Goal: Task Accomplishment & Management: Manage account settings

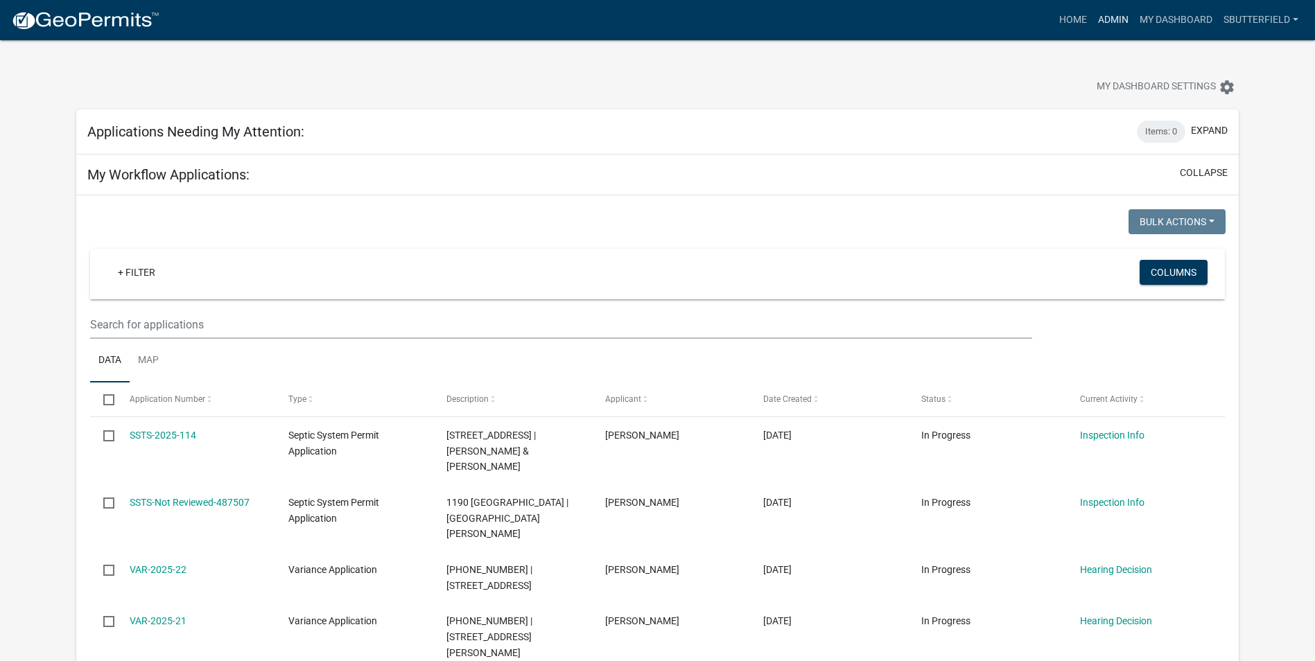
click at [1118, 15] on link "Admin" at bounding box center [1113, 20] width 42 height 26
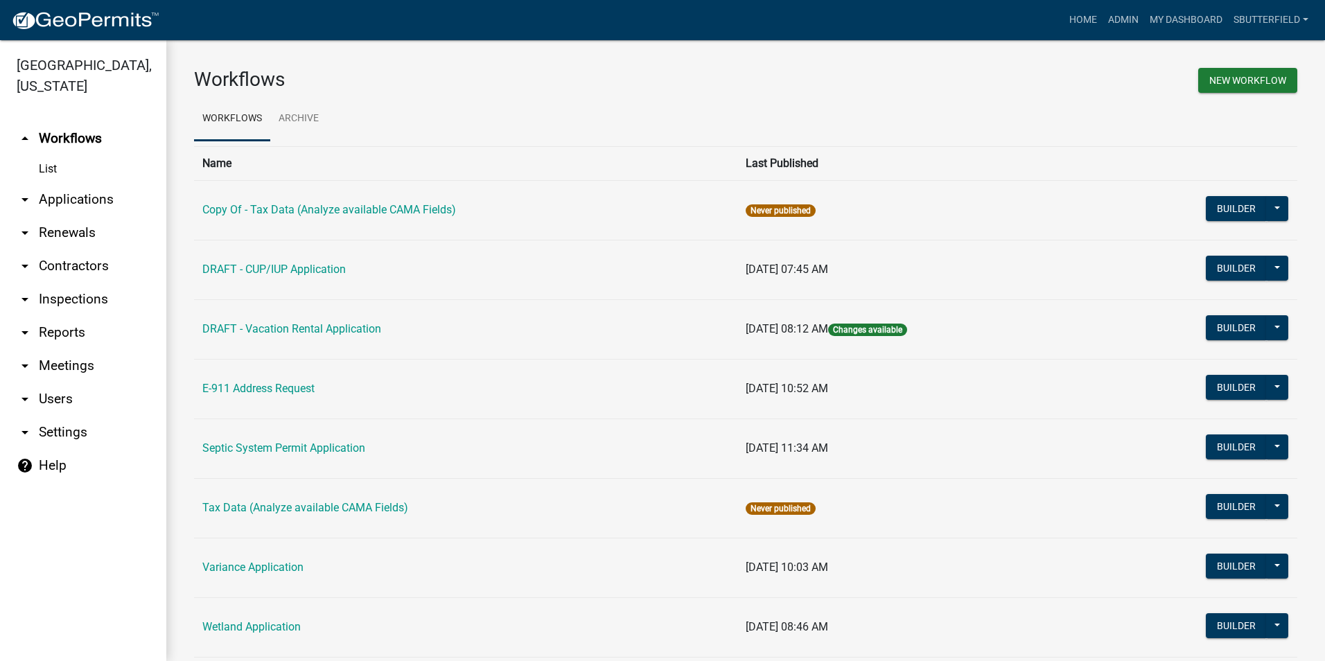
click at [80, 197] on link "arrow_drop_down Applications" at bounding box center [83, 199] width 166 height 33
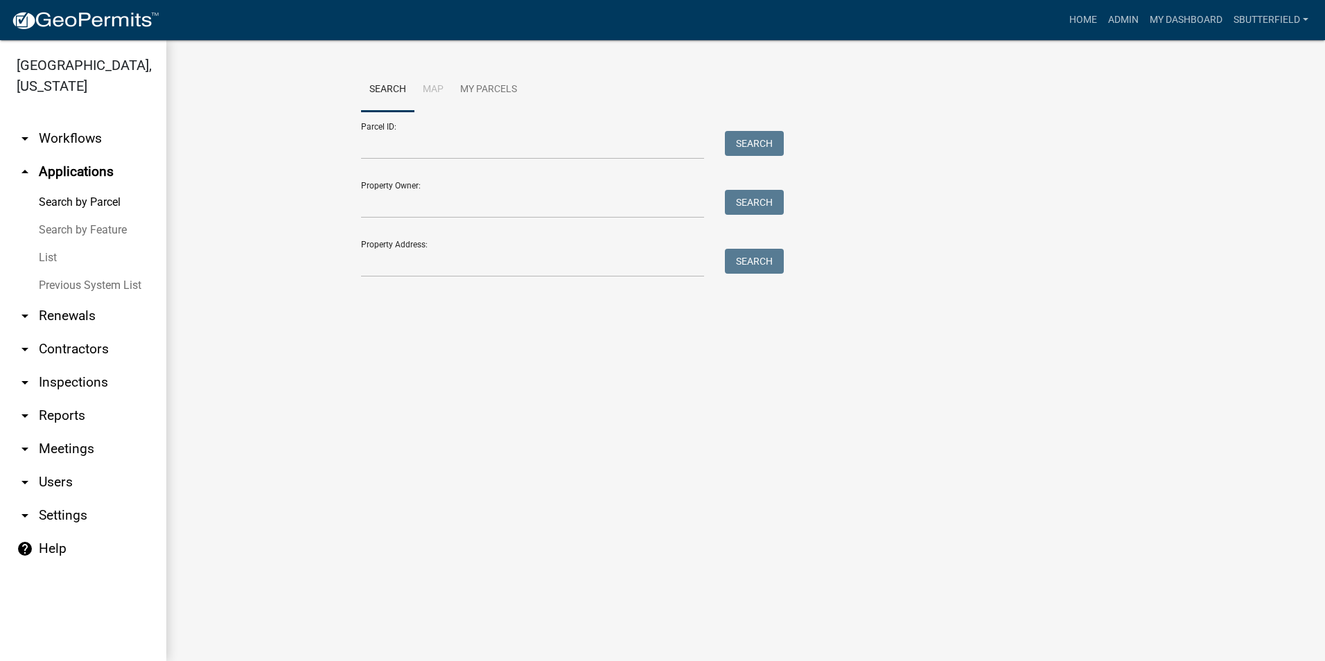
click at [54, 258] on link "List" at bounding box center [83, 258] width 166 height 28
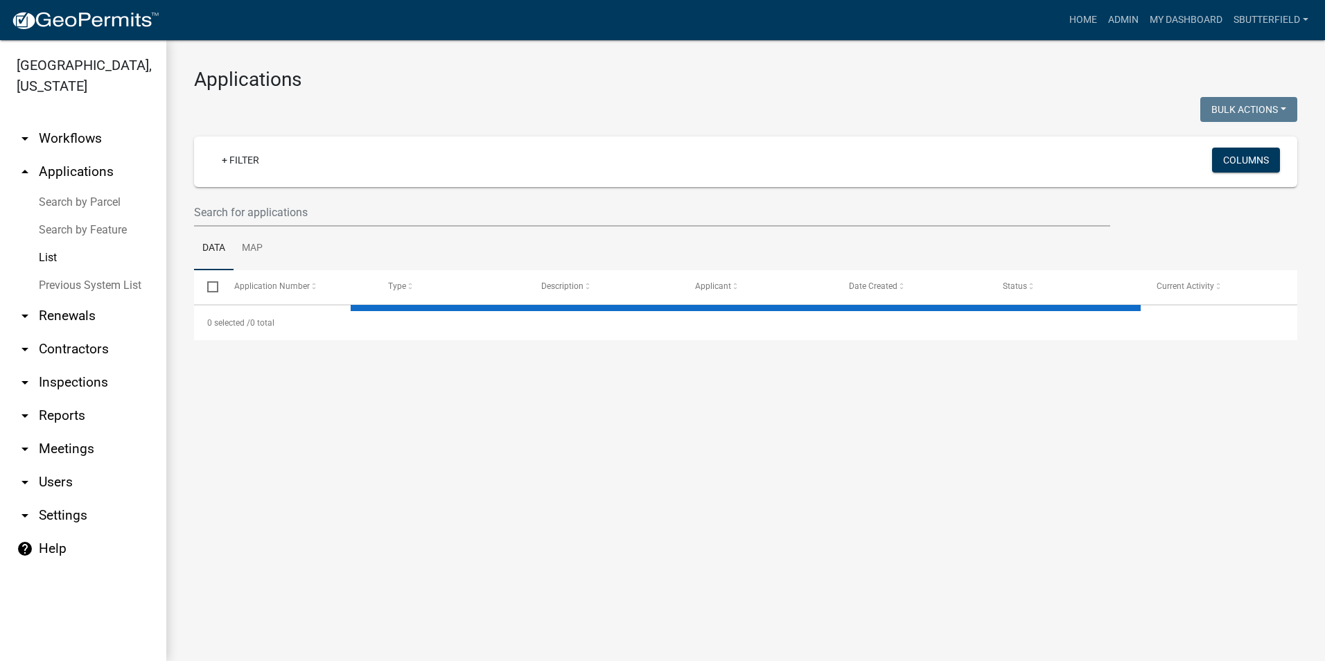
select select "1: 25"
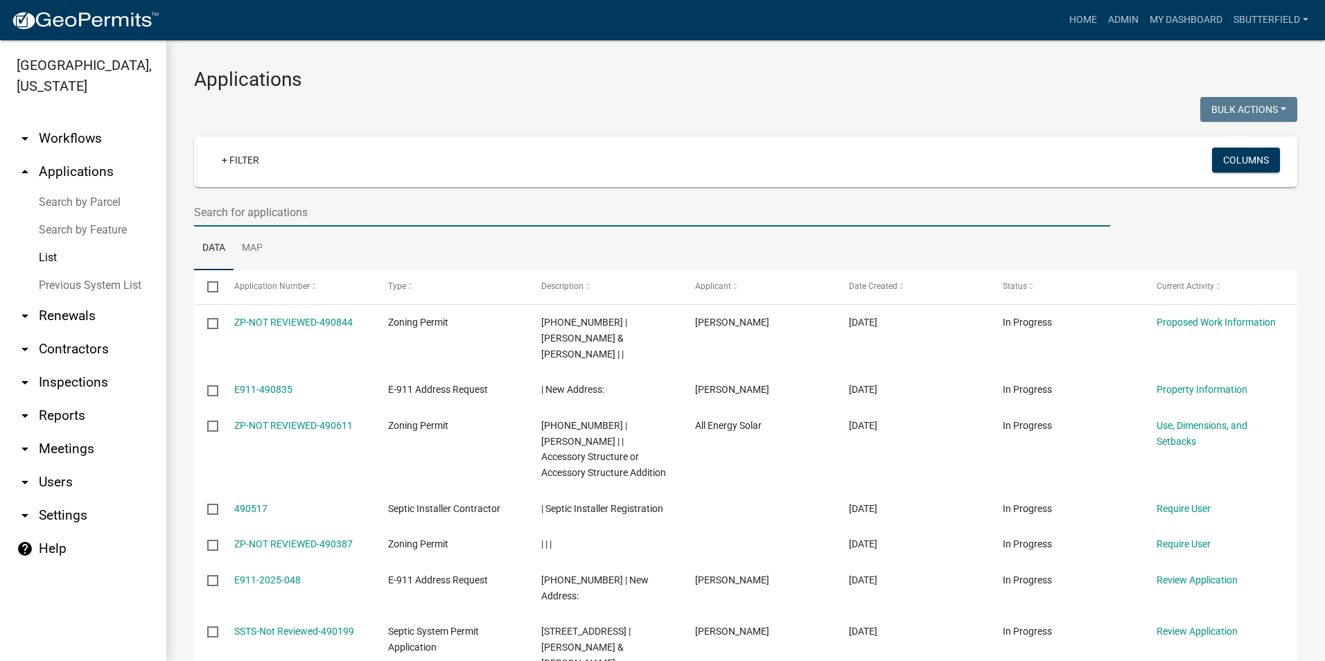
click at [337, 207] on input "text" at bounding box center [652, 212] width 916 height 28
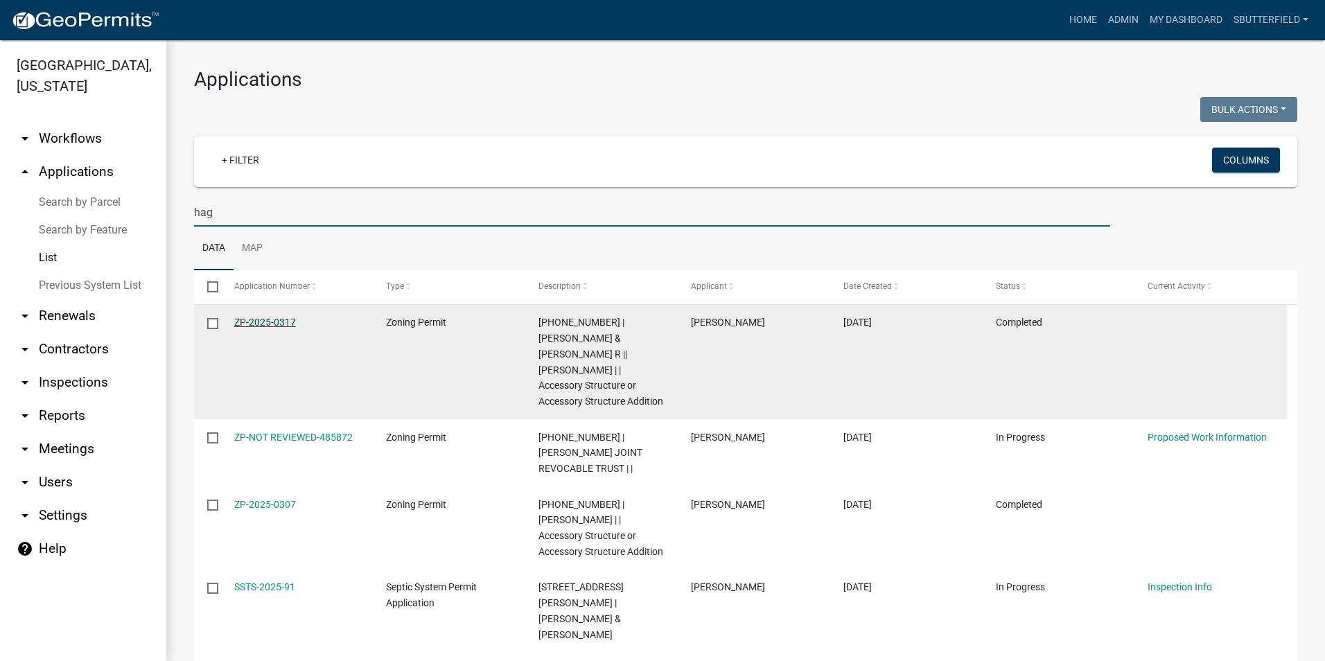
type input "hag"
click at [267, 322] on link "ZP-2025-0317" at bounding box center [265, 322] width 62 height 11
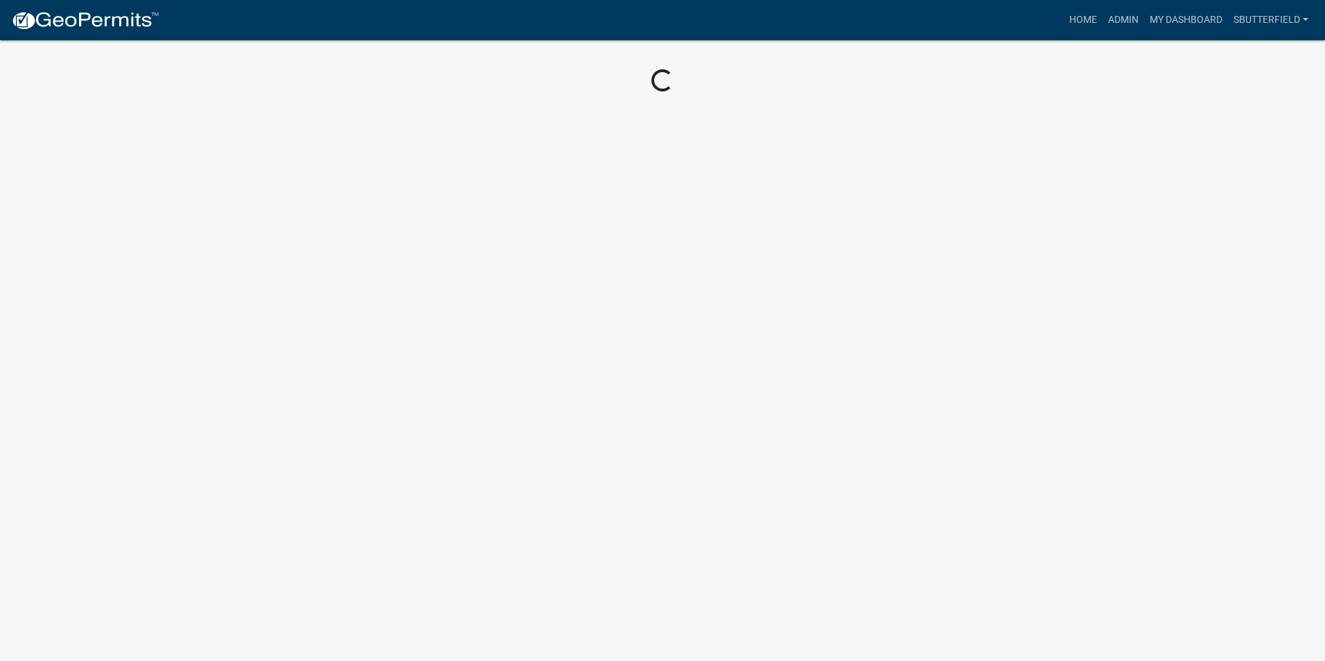
click at [267, 321] on body "Internet Explorer does NOT work with GeoPermits. Get a new browser for more sec…" at bounding box center [662, 330] width 1325 height 661
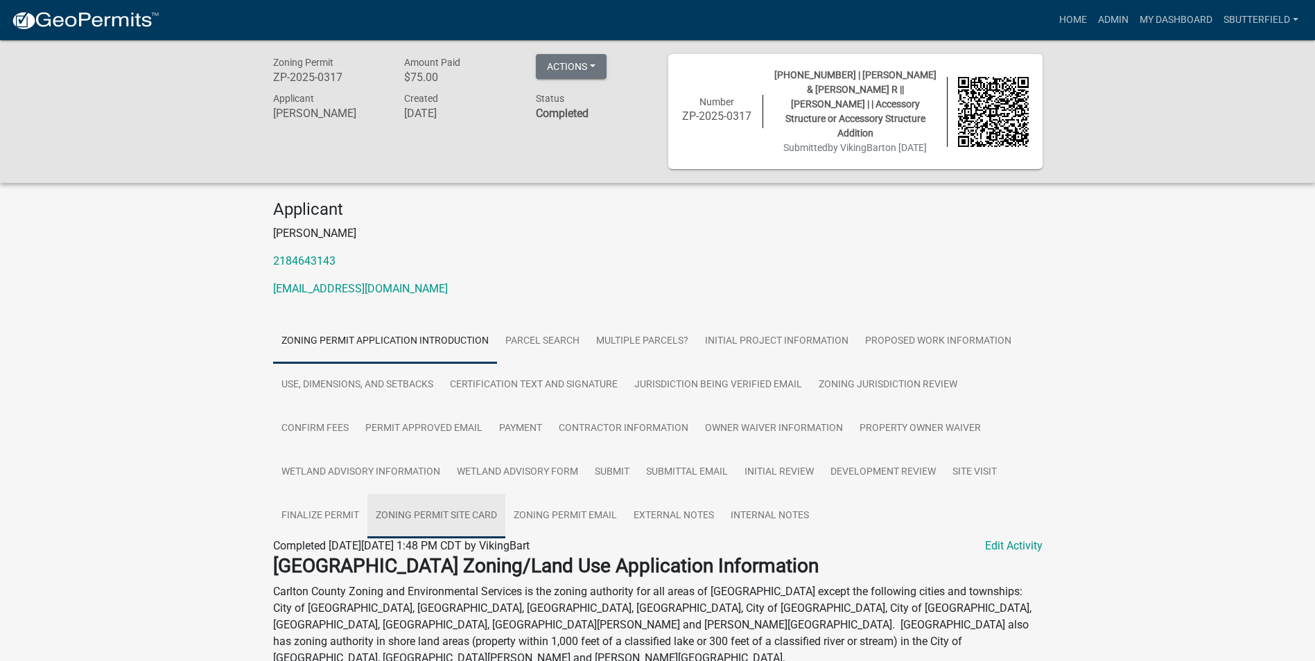
click at [458, 507] on link "Zoning Permit Site Card" at bounding box center [436, 516] width 138 height 44
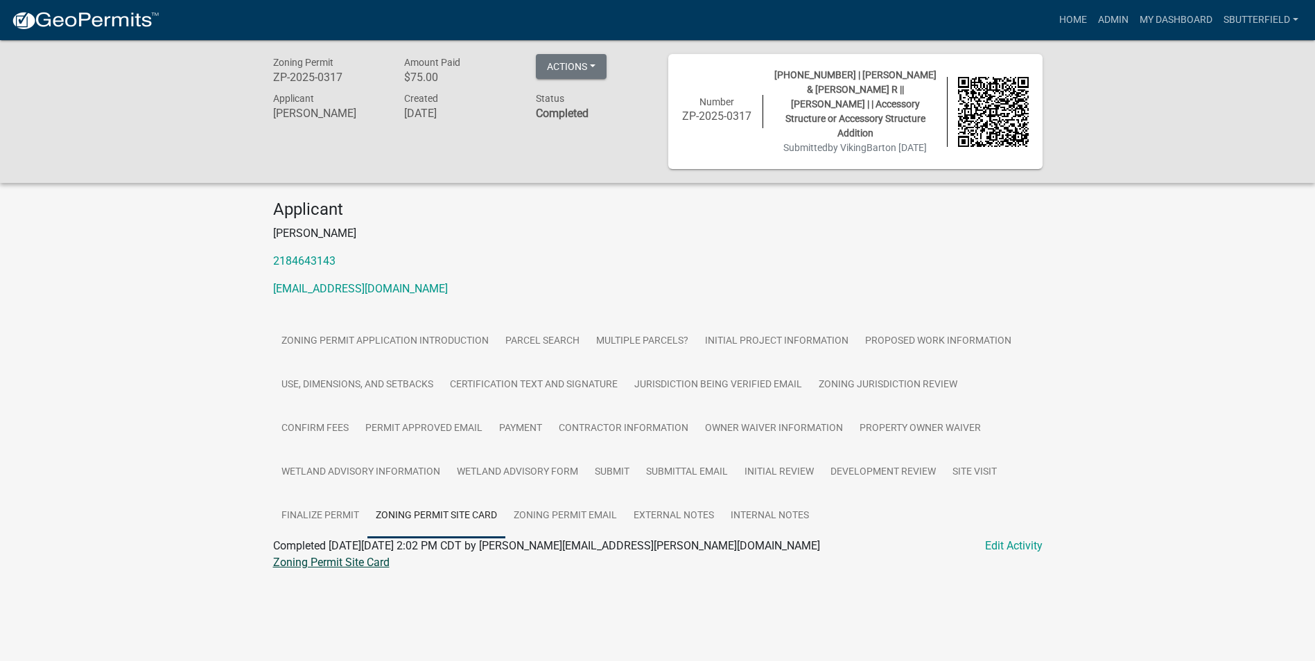
click at [383, 557] on link "Zoning Permit Site Card" at bounding box center [331, 562] width 116 height 13
click at [335, 514] on link "Finalize Permit" at bounding box center [320, 516] width 94 height 44
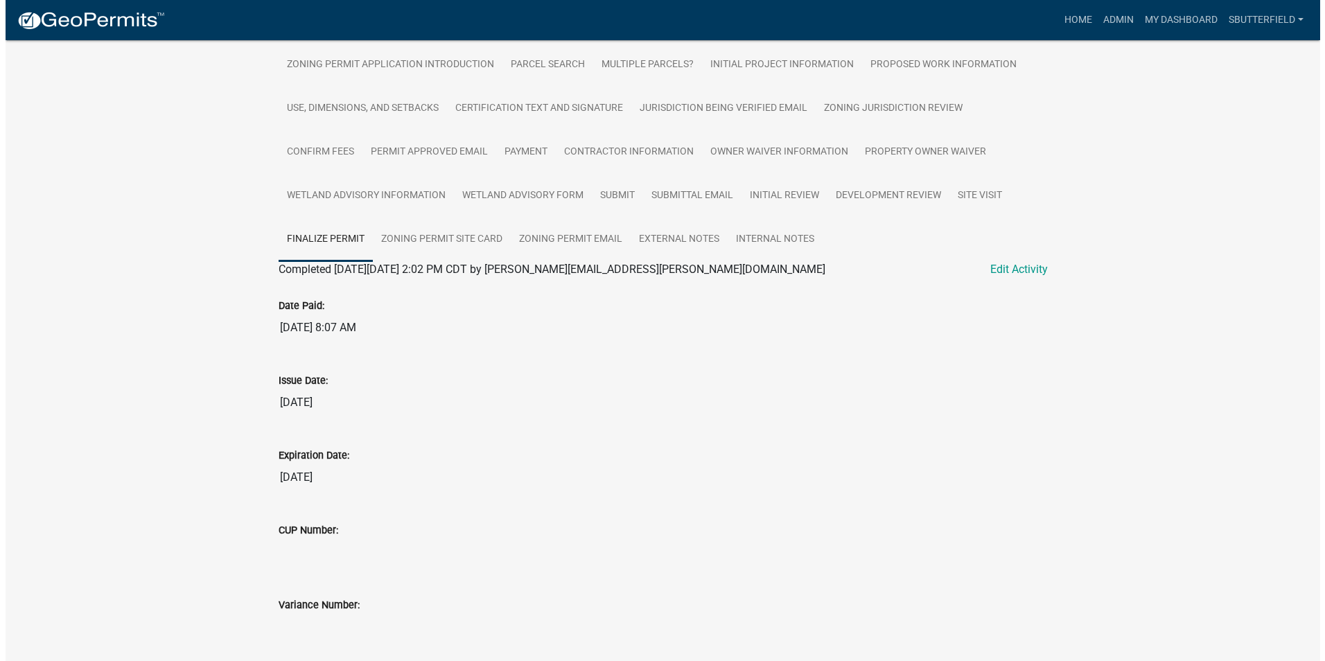
scroll to position [277, 0]
click at [1029, 267] on link "Edit Activity" at bounding box center [1014, 269] width 58 height 17
click at [1020, 267] on link "Edit Activity" at bounding box center [1014, 269] width 58 height 17
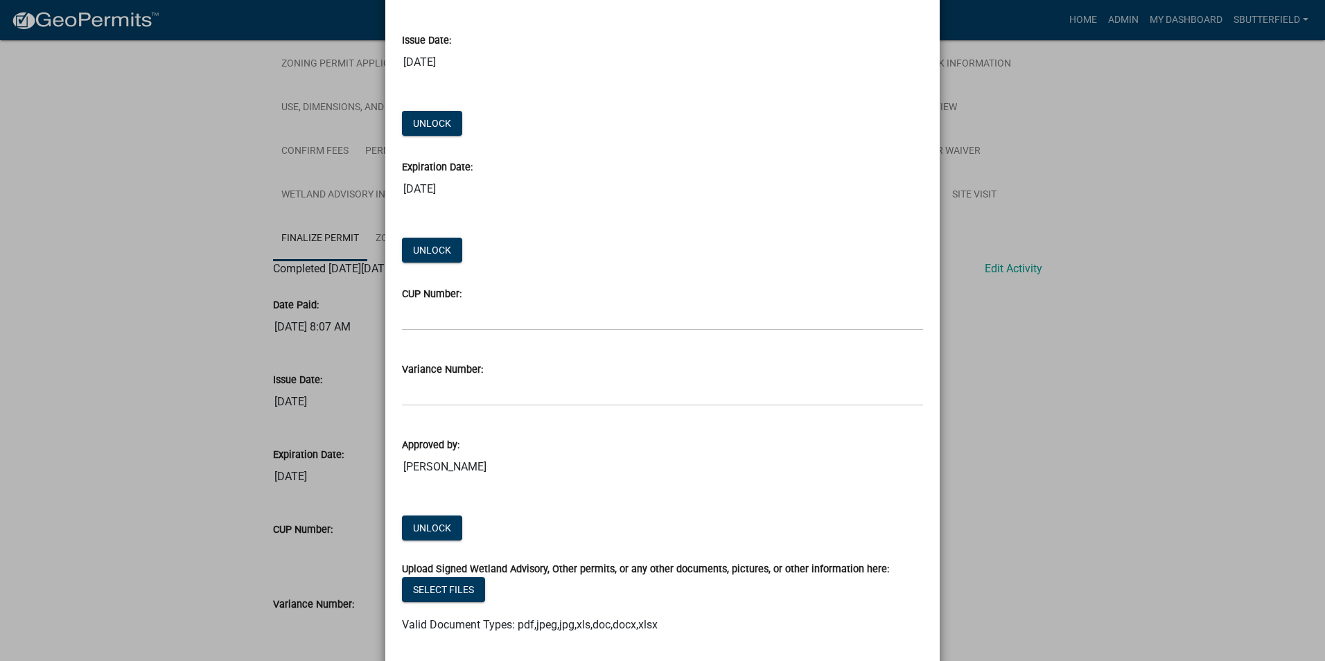
scroll to position [0, 0]
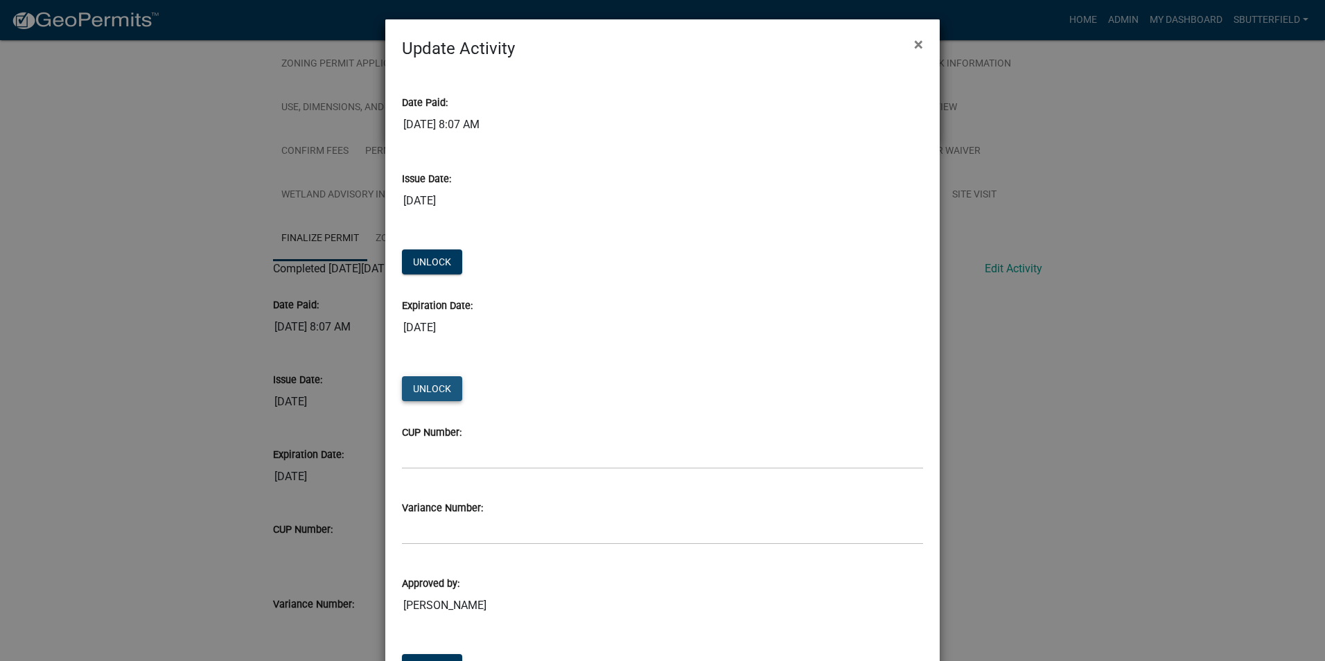
click at [441, 385] on button "Unlock" at bounding box center [432, 388] width 60 height 25
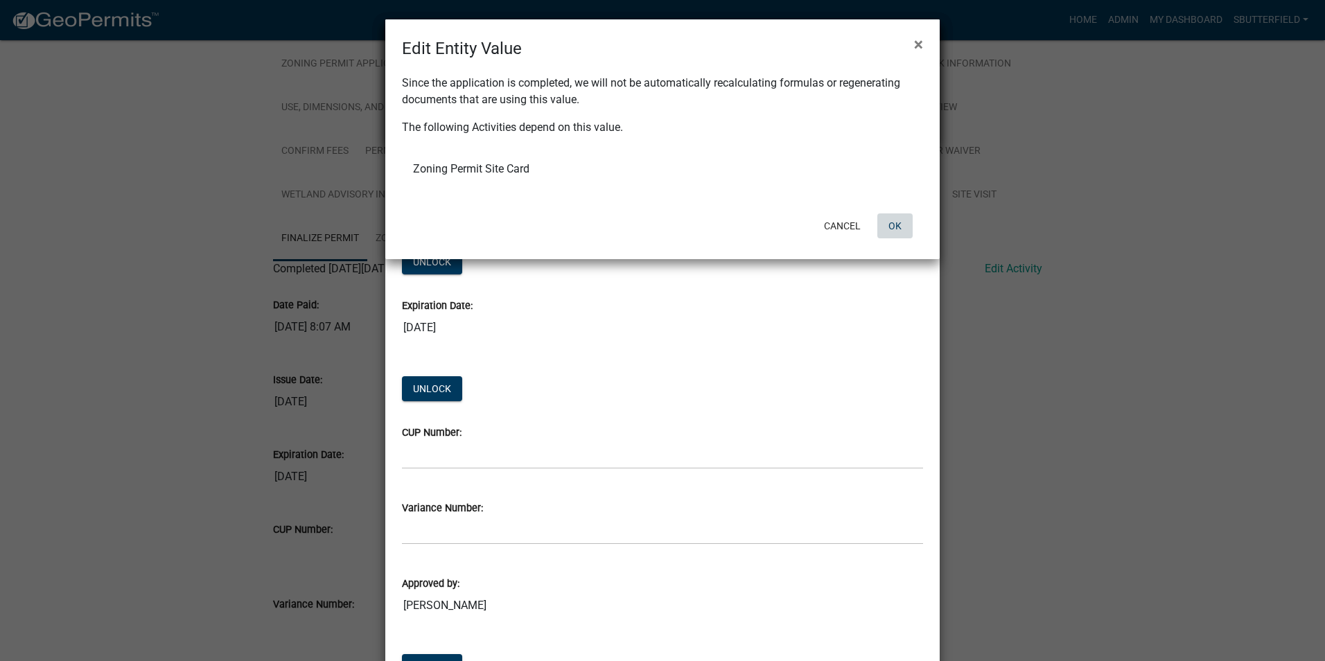
click at [901, 222] on button "OK" at bounding box center [894, 225] width 35 height 25
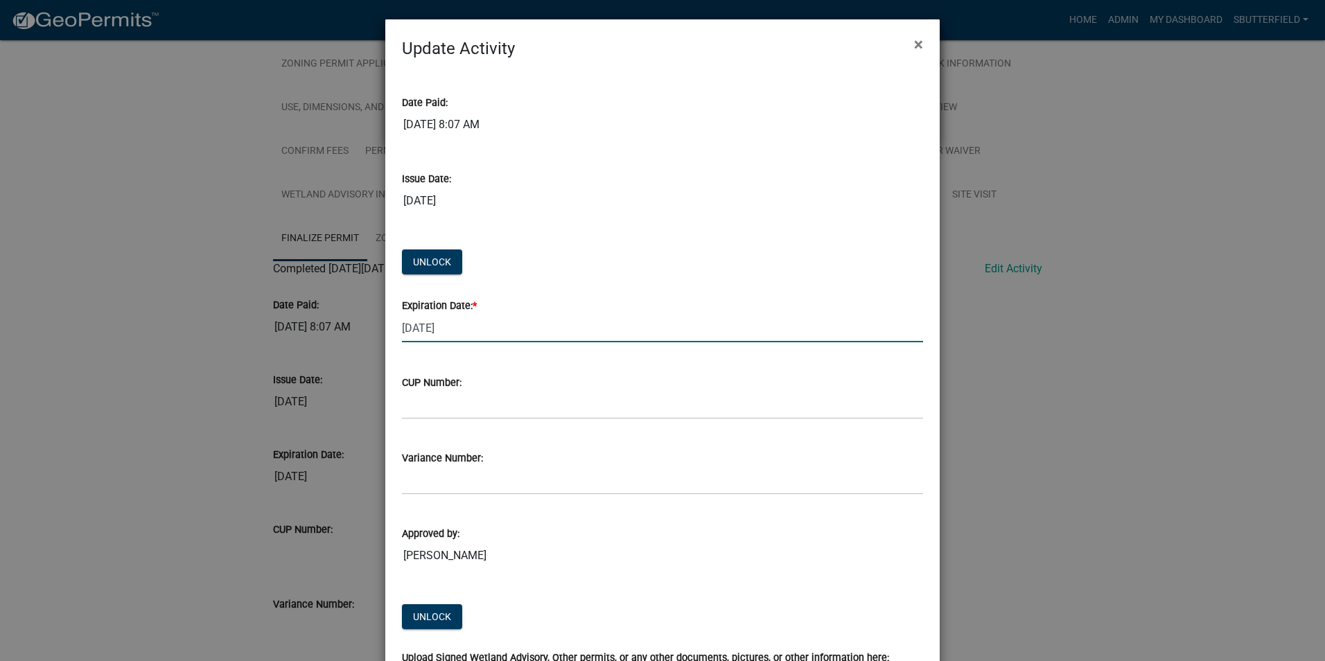
click at [484, 323] on input "10/10/2025" at bounding box center [662, 328] width 521 height 28
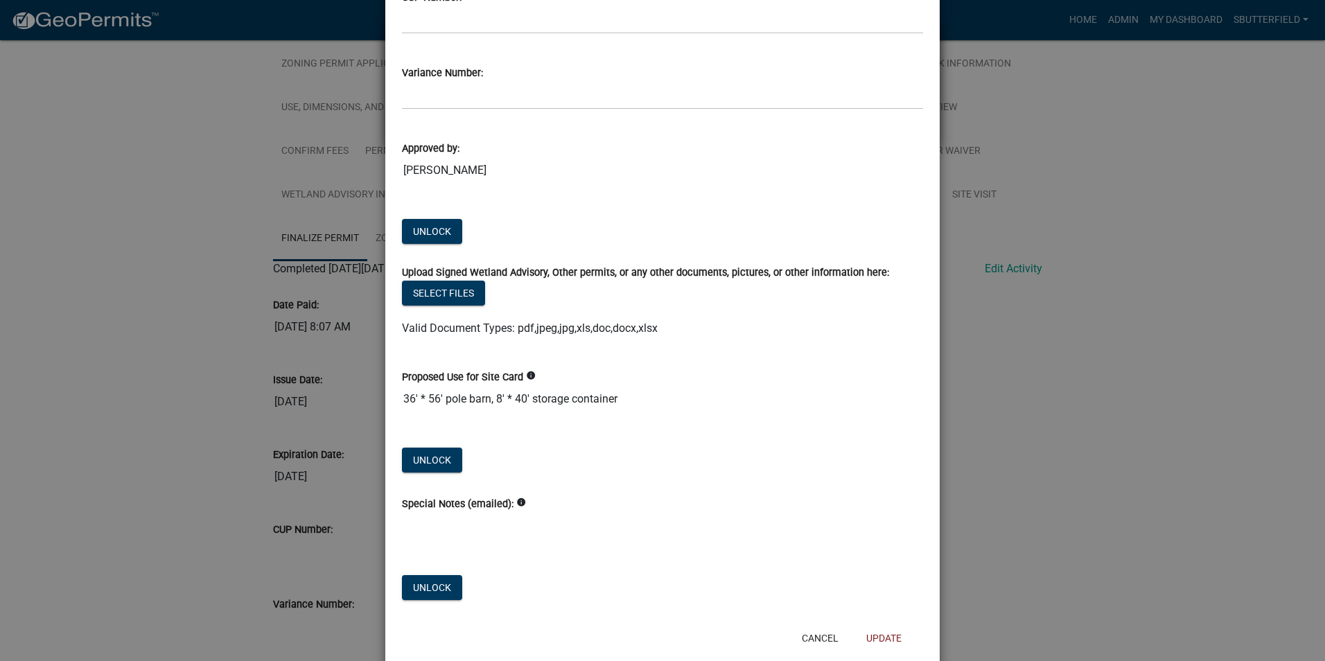
scroll to position [415, 0]
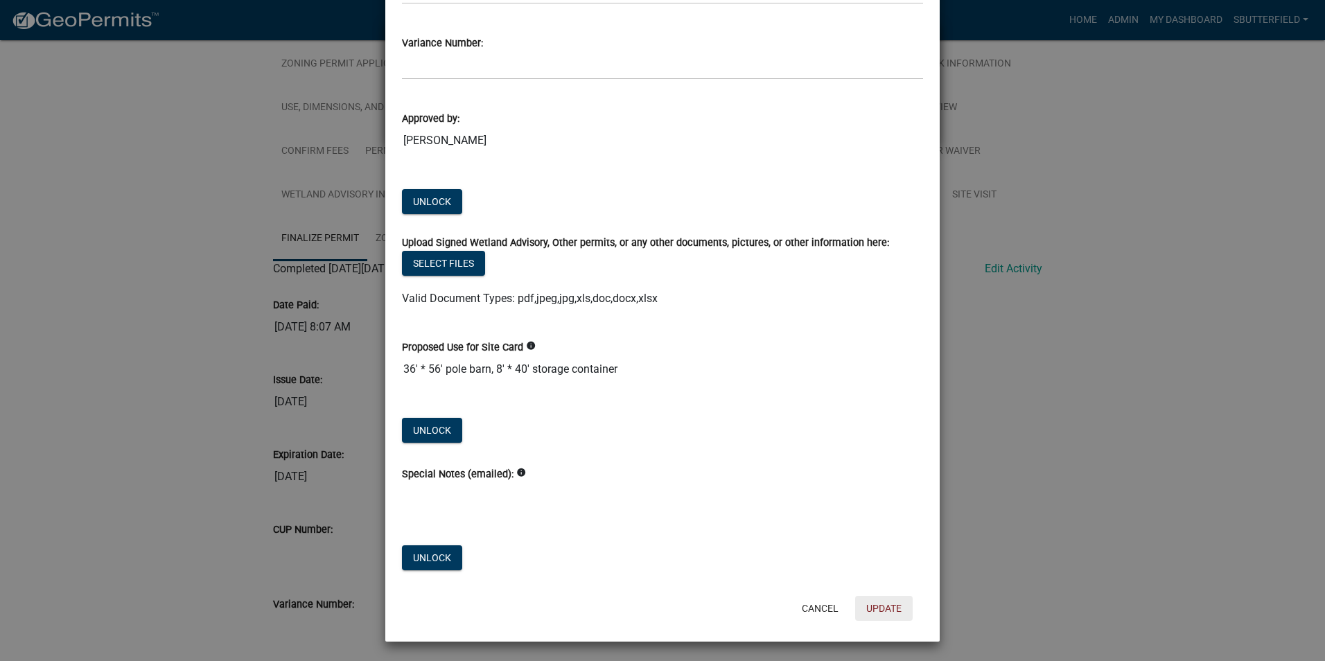
type input "10/10/2026"
click at [887, 608] on button "Update" at bounding box center [884, 608] width 58 height 25
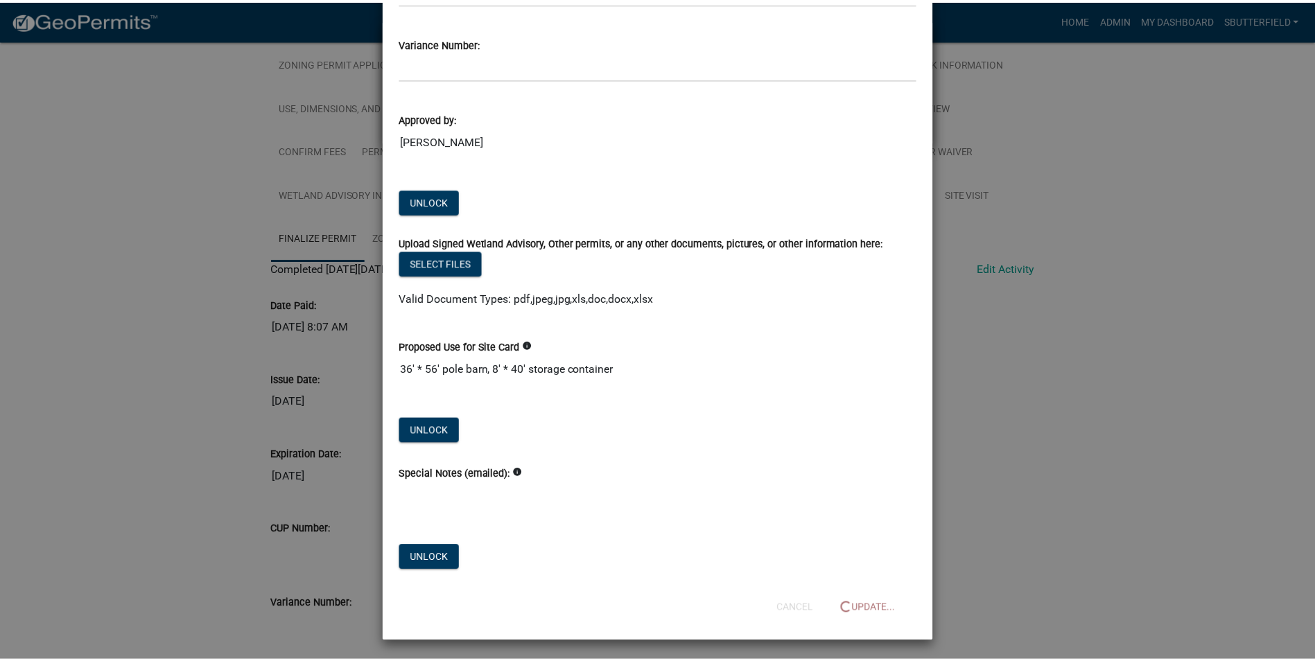
scroll to position [40, 0]
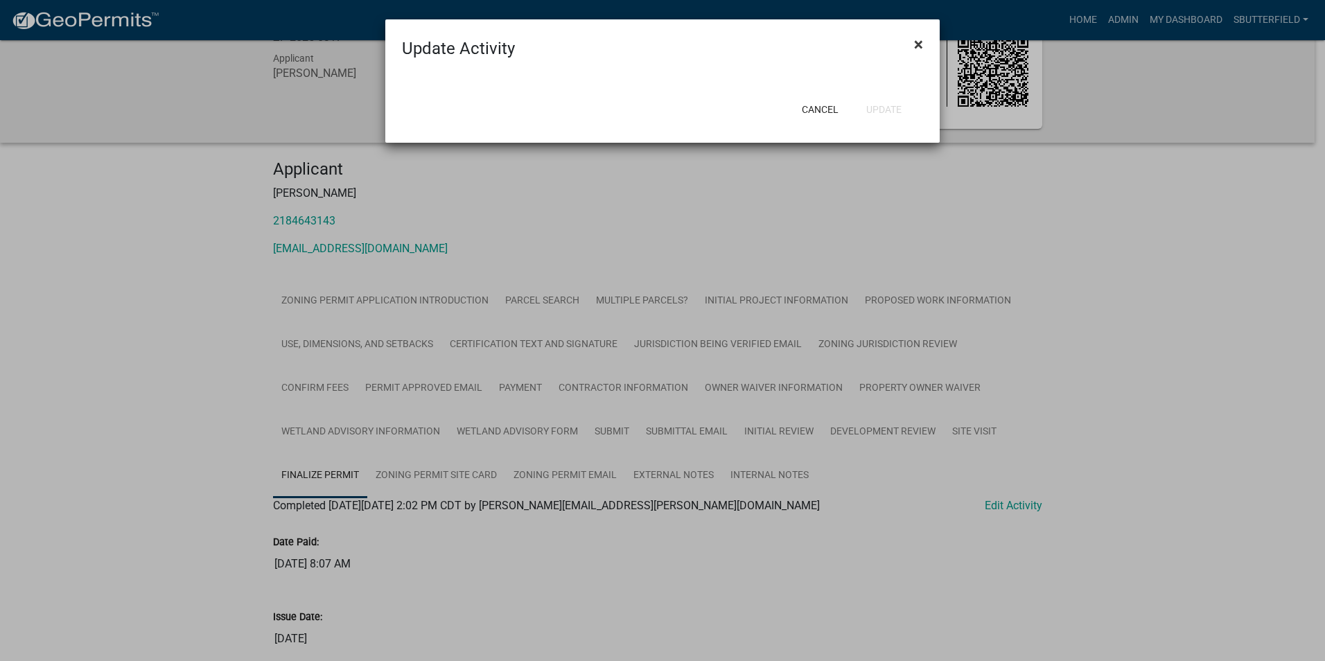
click at [925, 40] on button "×" at bounding box center [918, 44] width 31 height 39
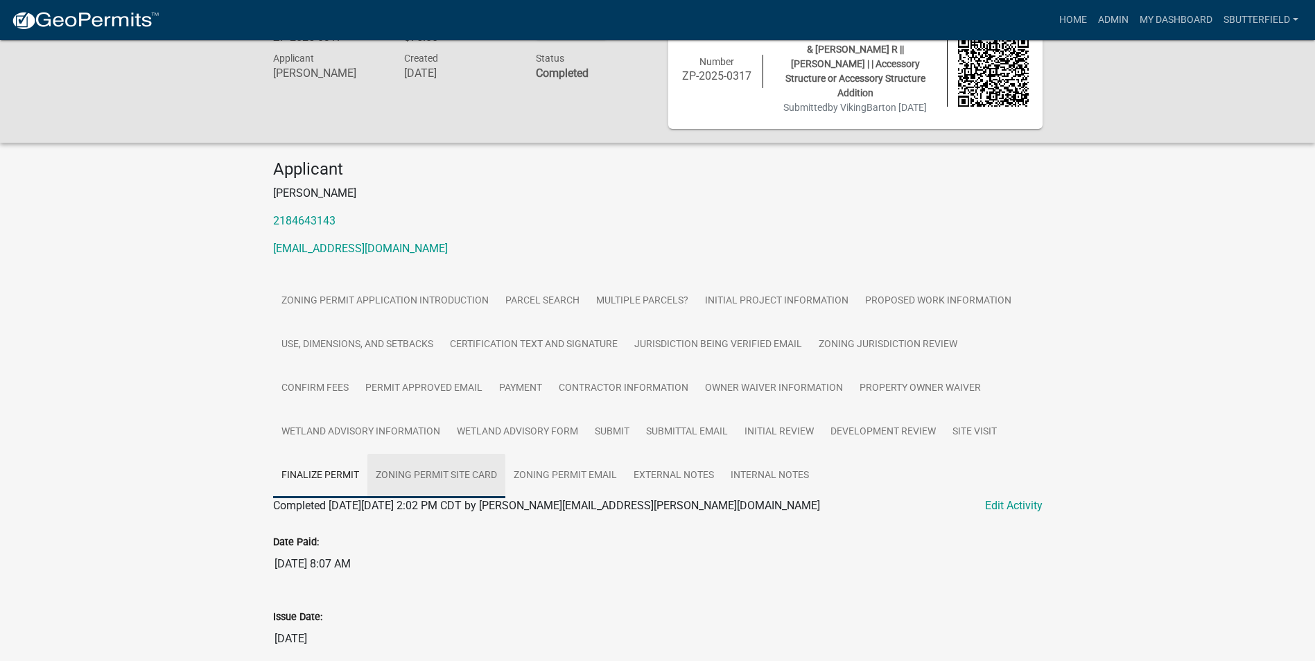
click at [481, 465] on link "Zoning Permit Site Card" at bounding box center [436, 476] width 138 height 44
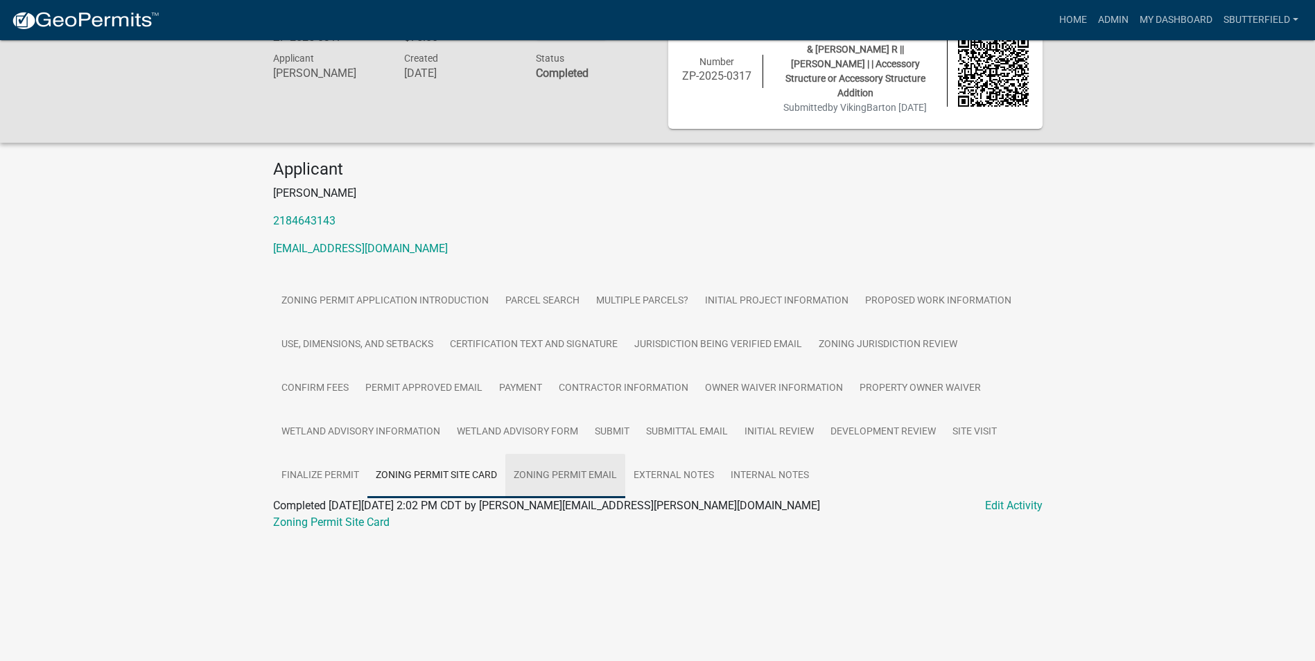
click at [571, 471] on link "Zoning Permit Email" at bounding box center [565, 476] width 120 height 44
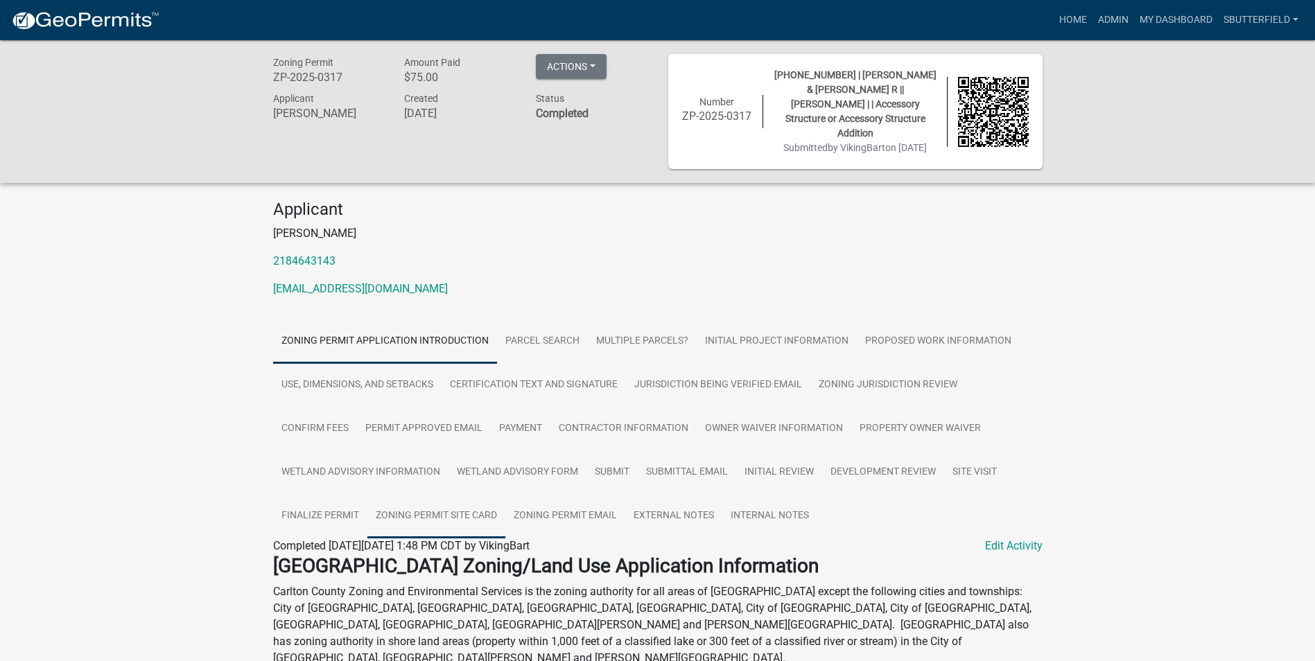
click at [449, 513] on link "Zoning Permit Site Card" at bounding box center [436, 516] width 138 height 44
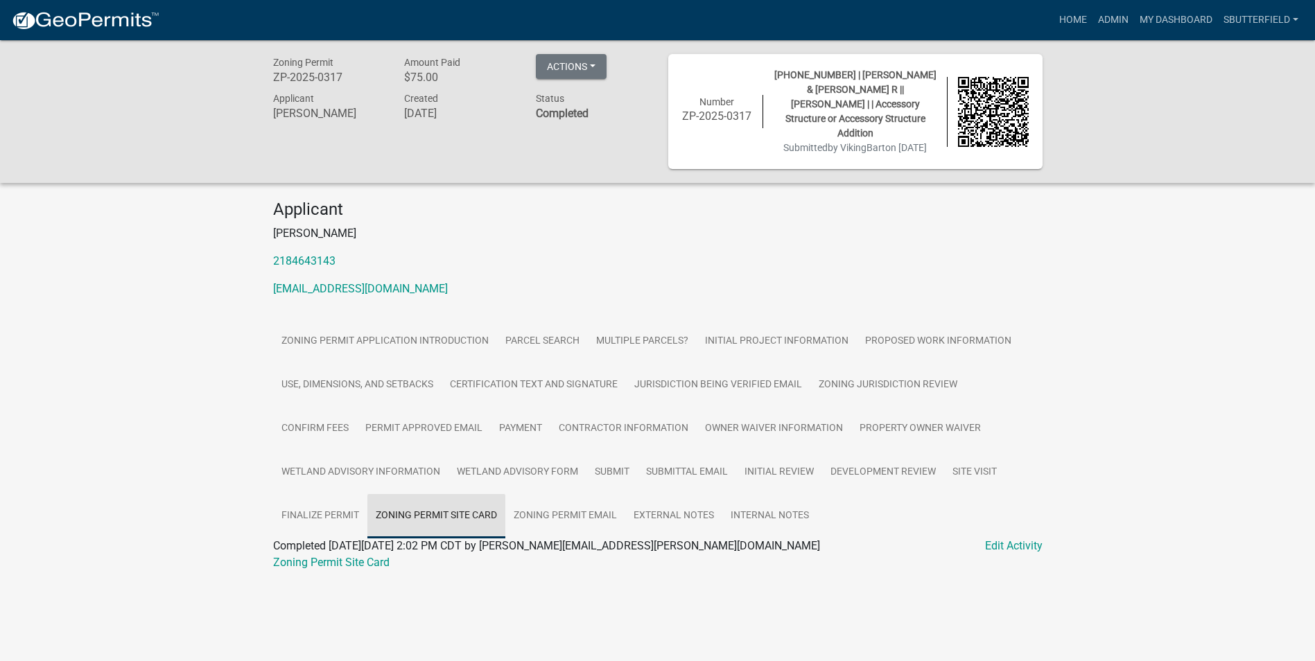
click at [469, 516] on link "Zoning Permit Site Card" at bounding box center [436, 516] width 138 height 44
click at [1004, 543] on link "Edit Activity" at bounding box center [1014, 546] width 58 height 17
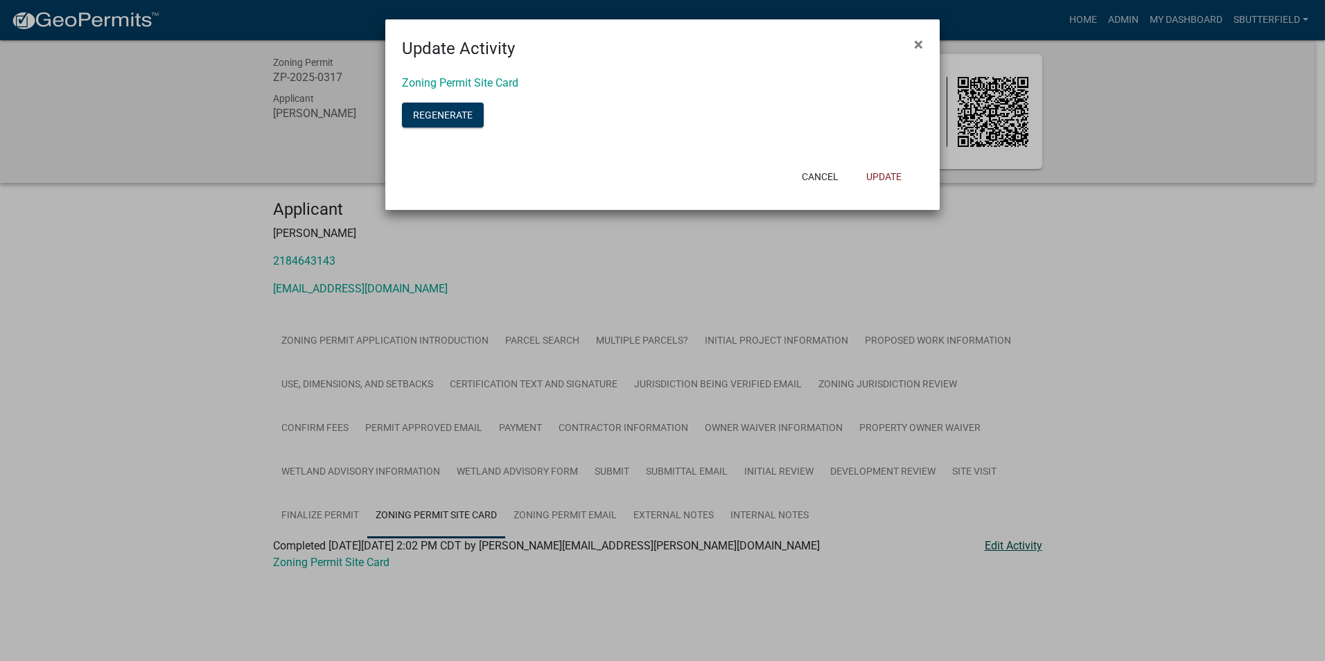
click at [1006, 543] on ngb-modal-window "Update Activity × Zoning Permit Site Card Regenerate Cancel Update" at bounding box center [662, 330] width 1325 height 661
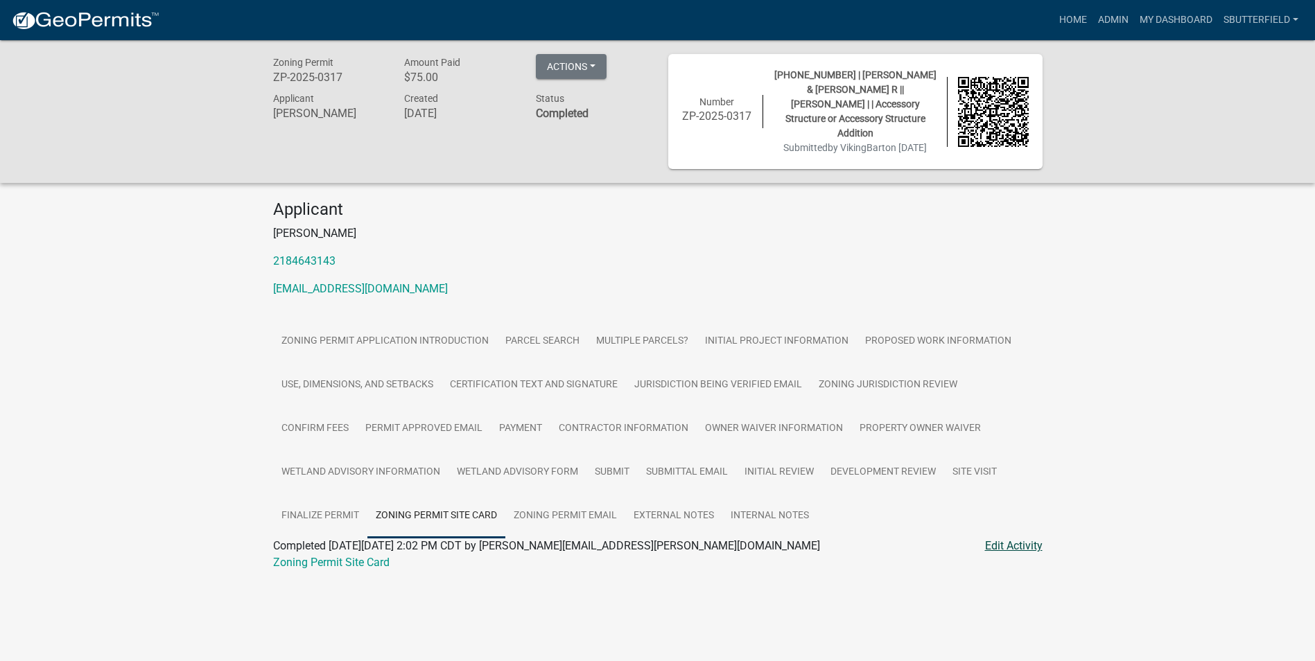
click at [1006, 545] on link "Edit Activity" at bounding box center [1014, 546] width 58 height 17
click at [999, 536] on ul "Zoning Permit Application Introduction Parcel search Multiple Parcels? Initial …" at bounding box center [657, 429] width 769 height 218
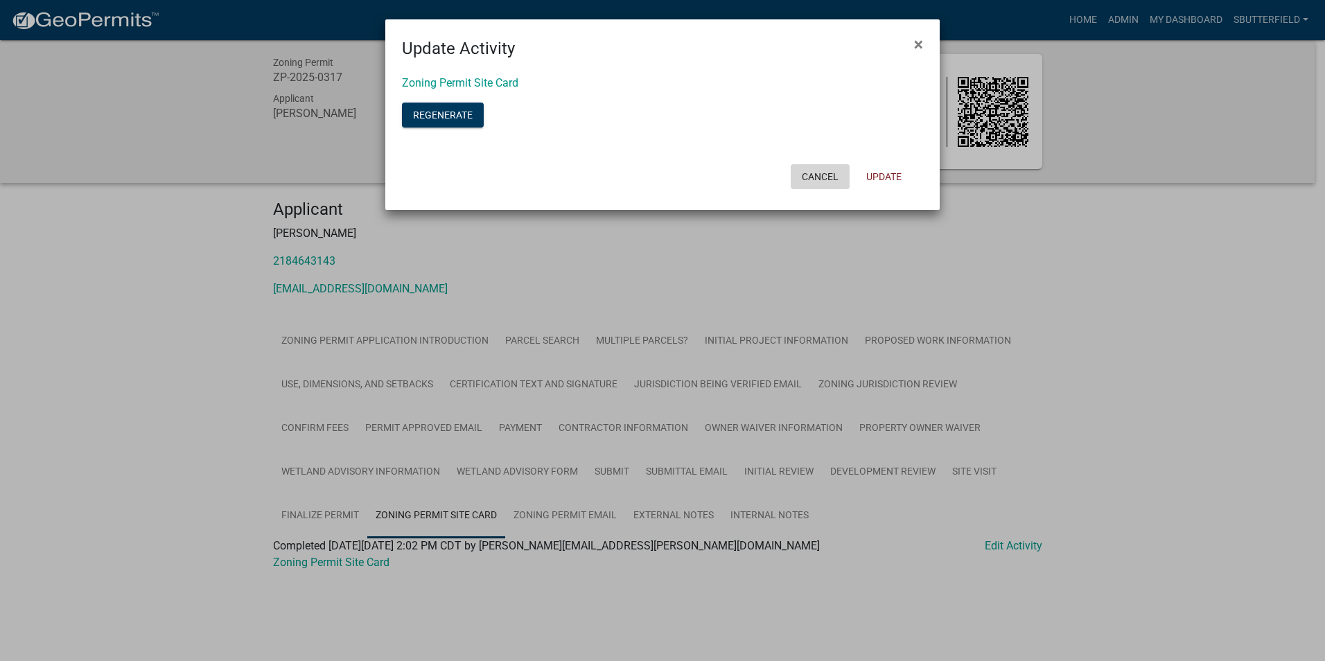
click at [832, 172] on button "Cancel" at bounding box center [820, 176] width 59 height 25
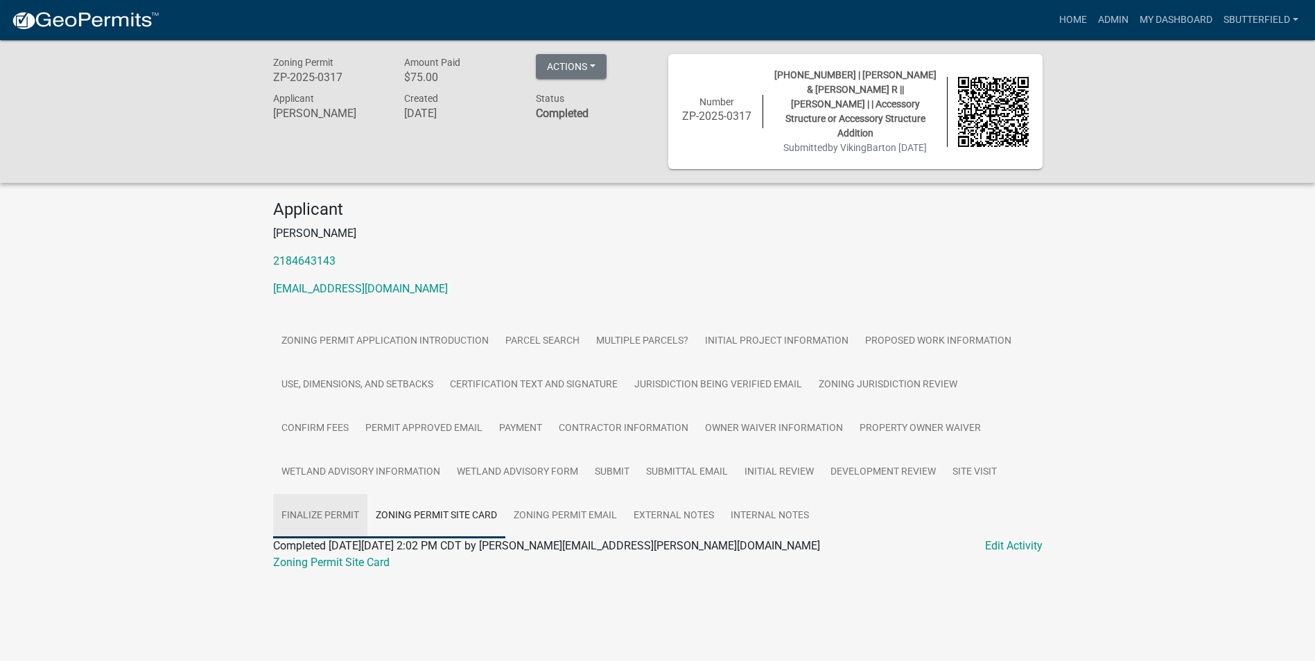
click at [336, 511] on link "Finalize Permit" at bounding box center [320, 516] width 94 height 44
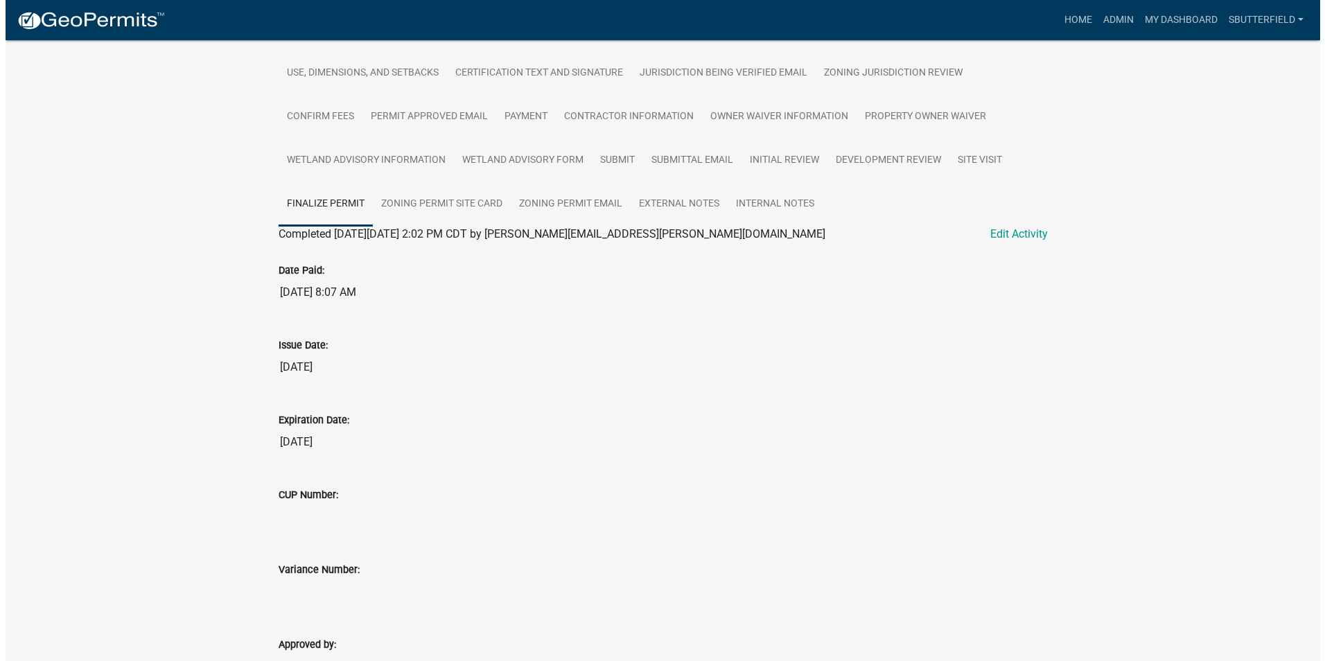
scroll to position [104, 0]
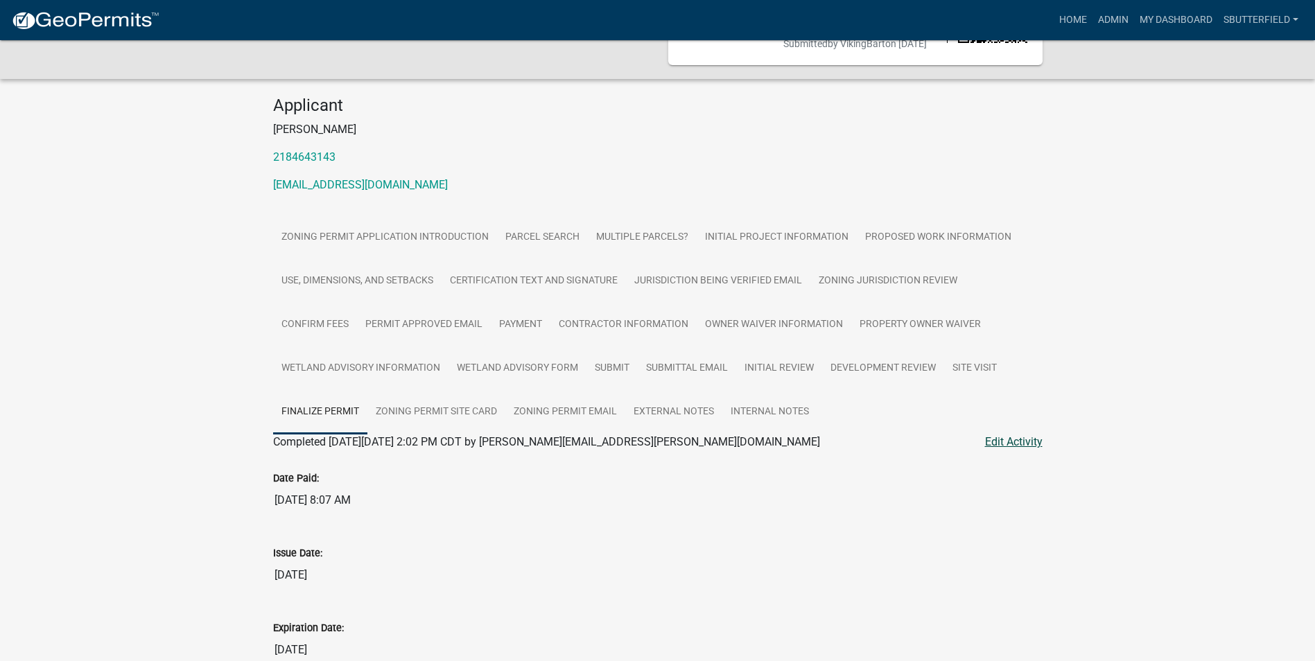
click at [1026, 437] on link "Edit Activity" at bounding box center [1014, 442] width 58 height 17
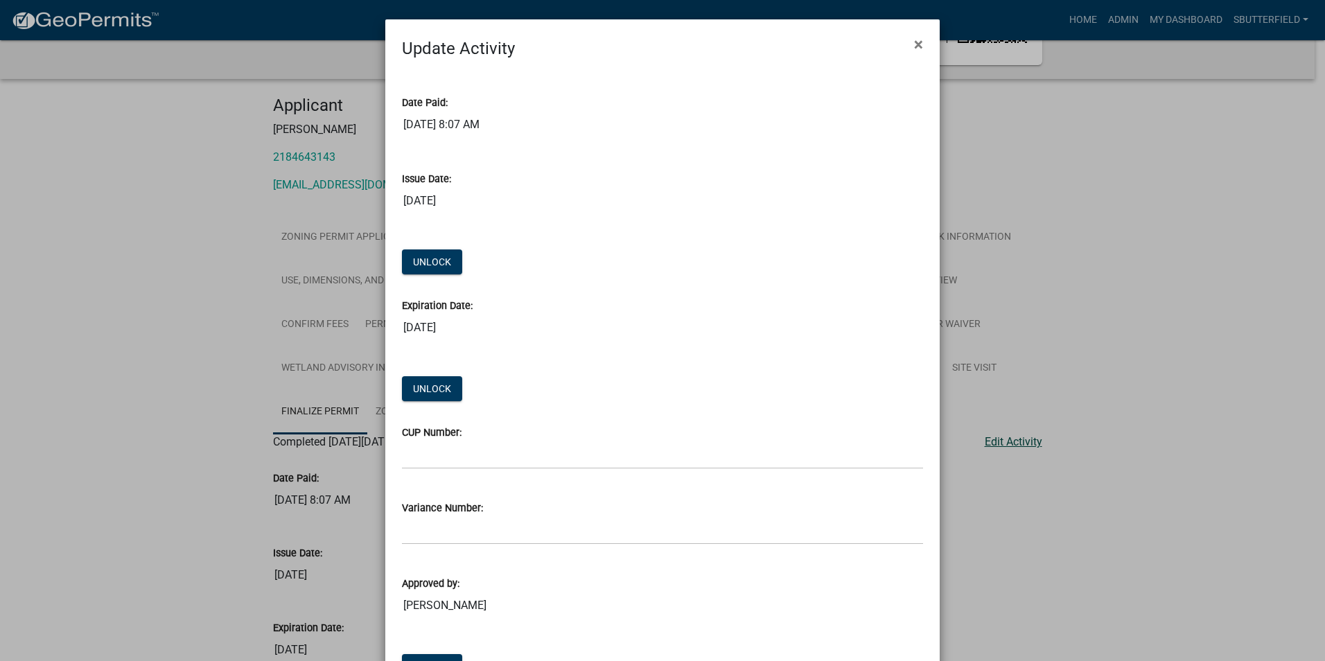
click at [1028, 441] on ngb-modal-window "Update Activity × Date Paid: 10/09/2025 8:07 AM Issue Date: 10/10/2025 Unlock E…" at bounding box center [662, 330] width 1325 height 661
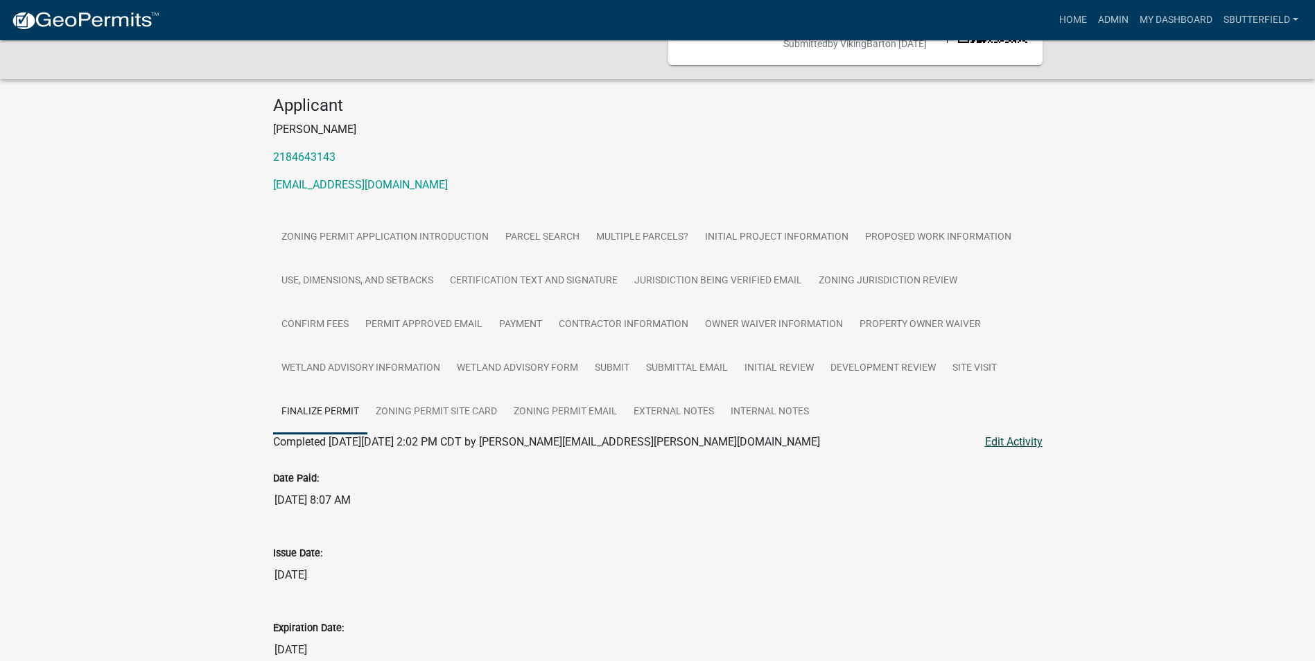
click at [1028, 441] on link "Edit Activity" at bounding box center [1014, 442] width 58 height 17
click at [1021, 441] on link "Edit Activity" at bounding box center [1014, 442] width 58 height 17
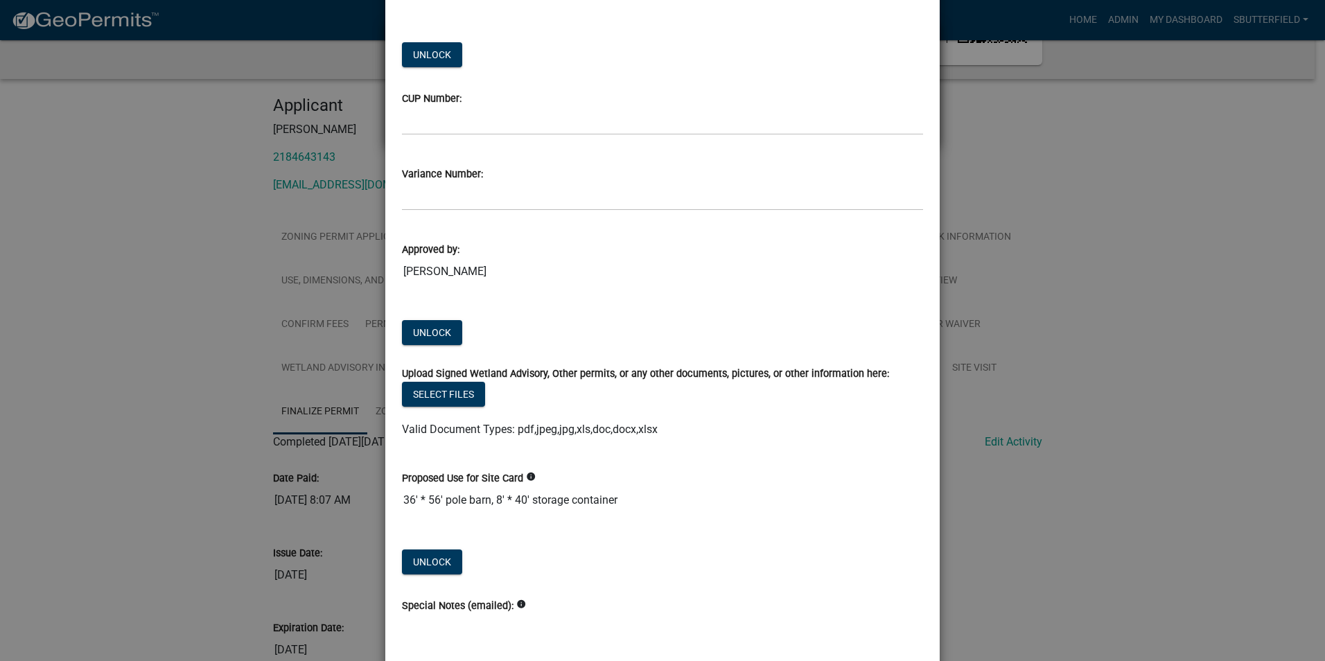
scroll to position [465, 0]
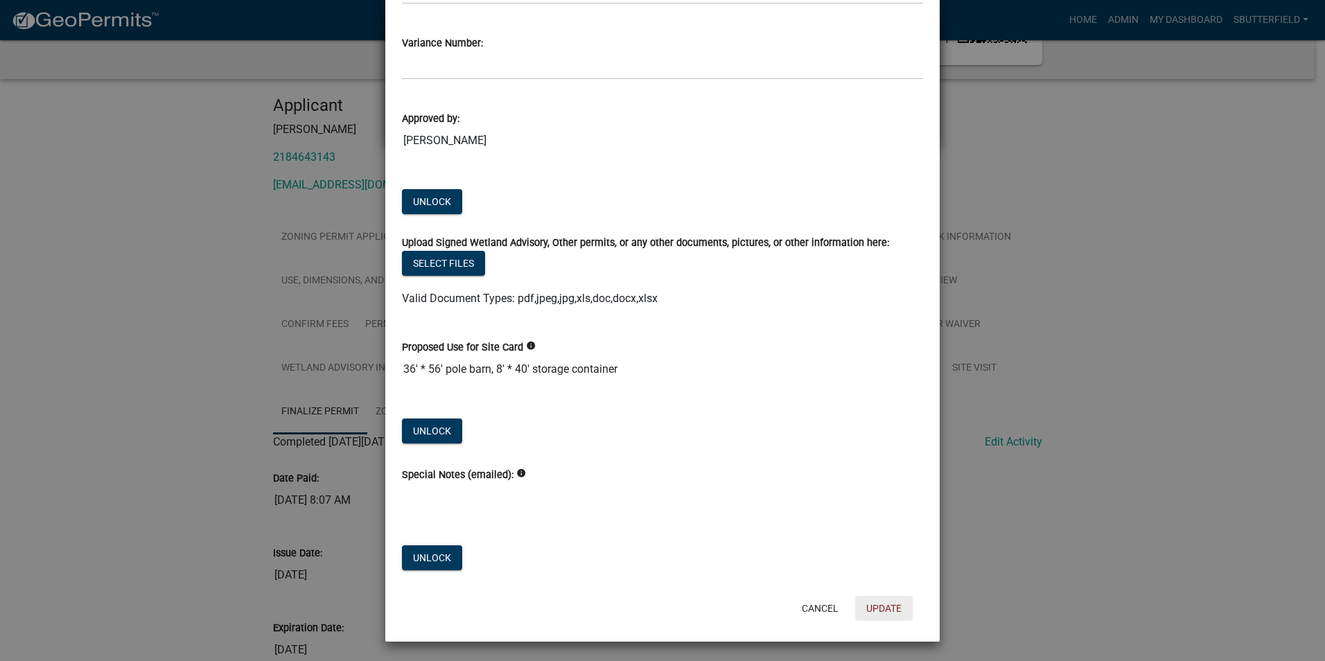
click at [888, 609] on button "Update" at bounding box center [884, 608] width 58 height 25
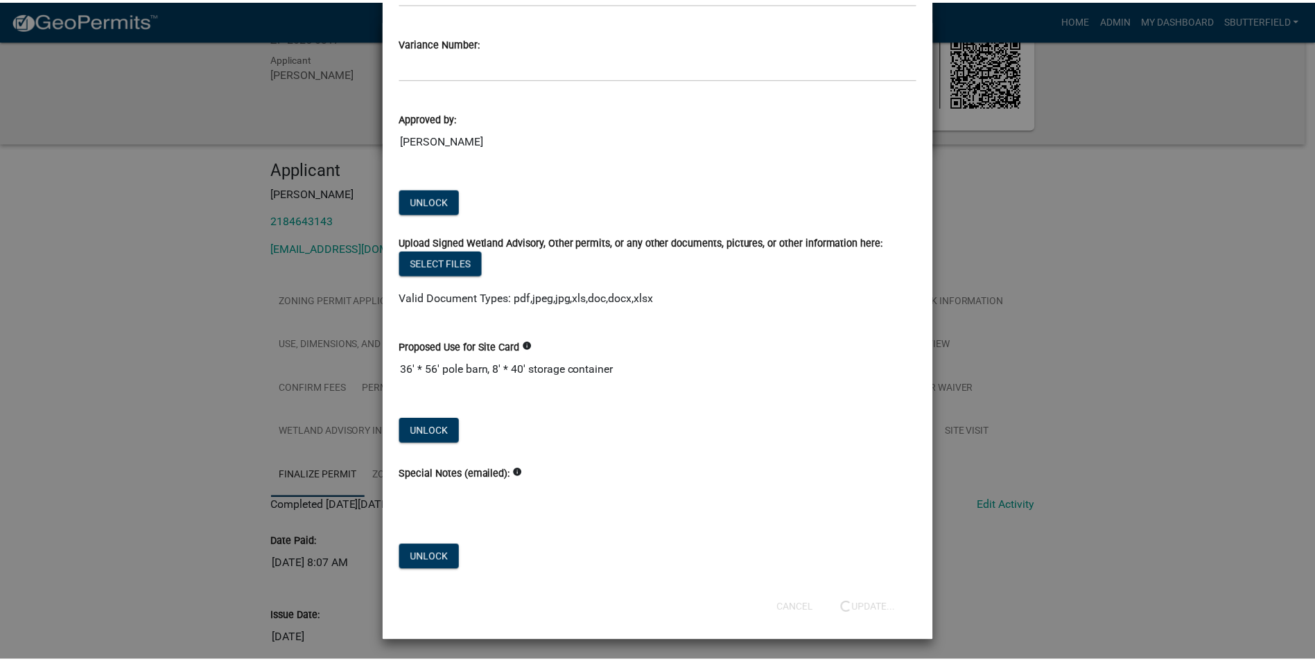
scroll to position [0, 0]
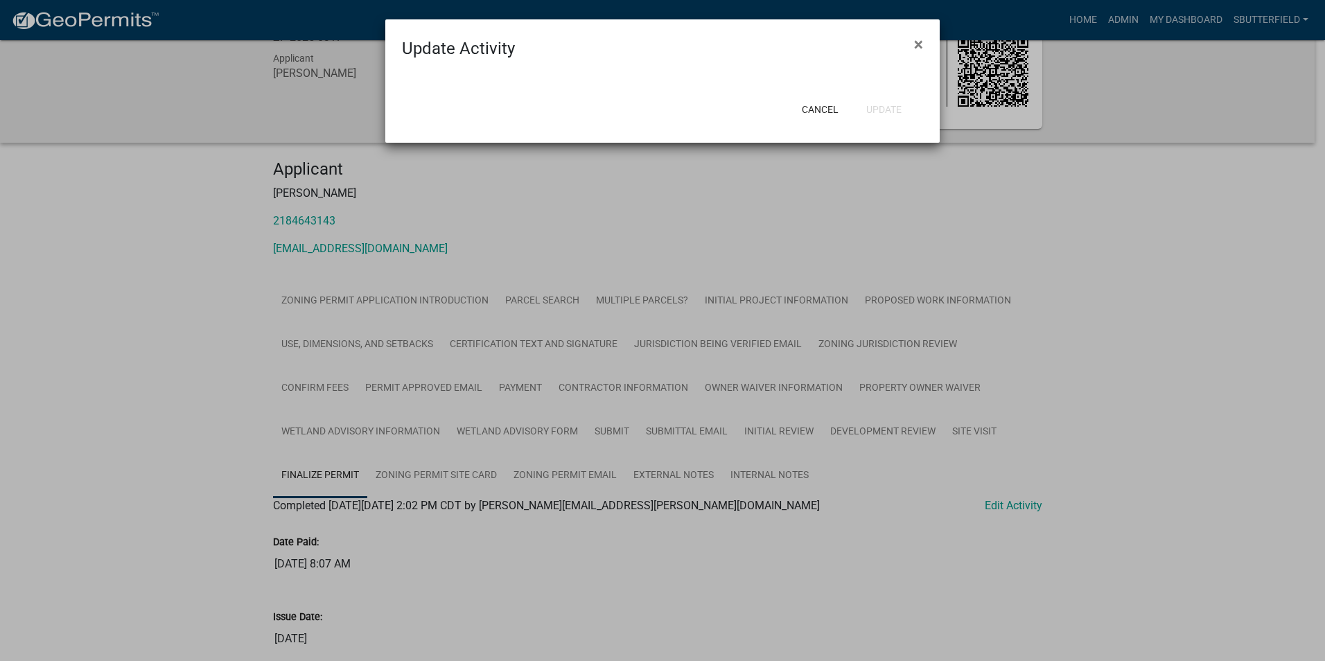
click at [461, 468] on ngb-modal-window "Update Activity × Cancel Update" at bounding box center [662, 330] width 1325 height 661
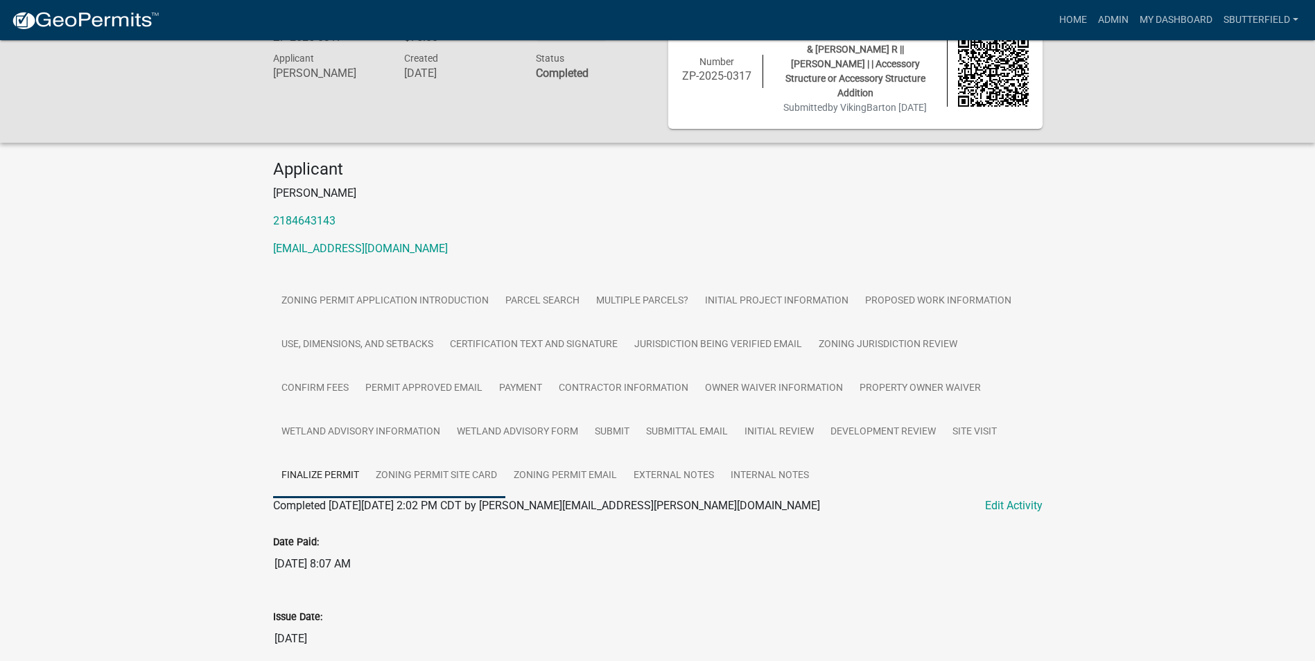
click at [462, 474] on link "Zoning Permit Site Card" at bounding box center [436, 476] width 138 height 44
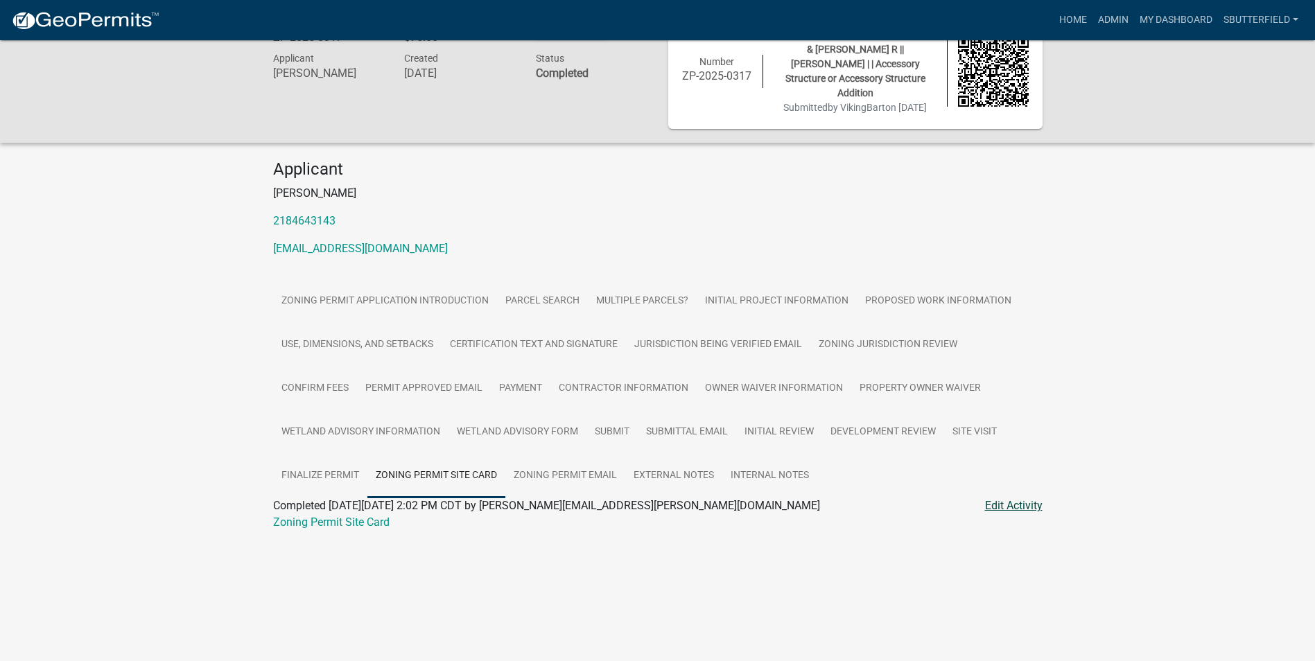
click at [1012, 504] on link "Edit Activity" at bounding box center [1014, 506] width 58 height 17
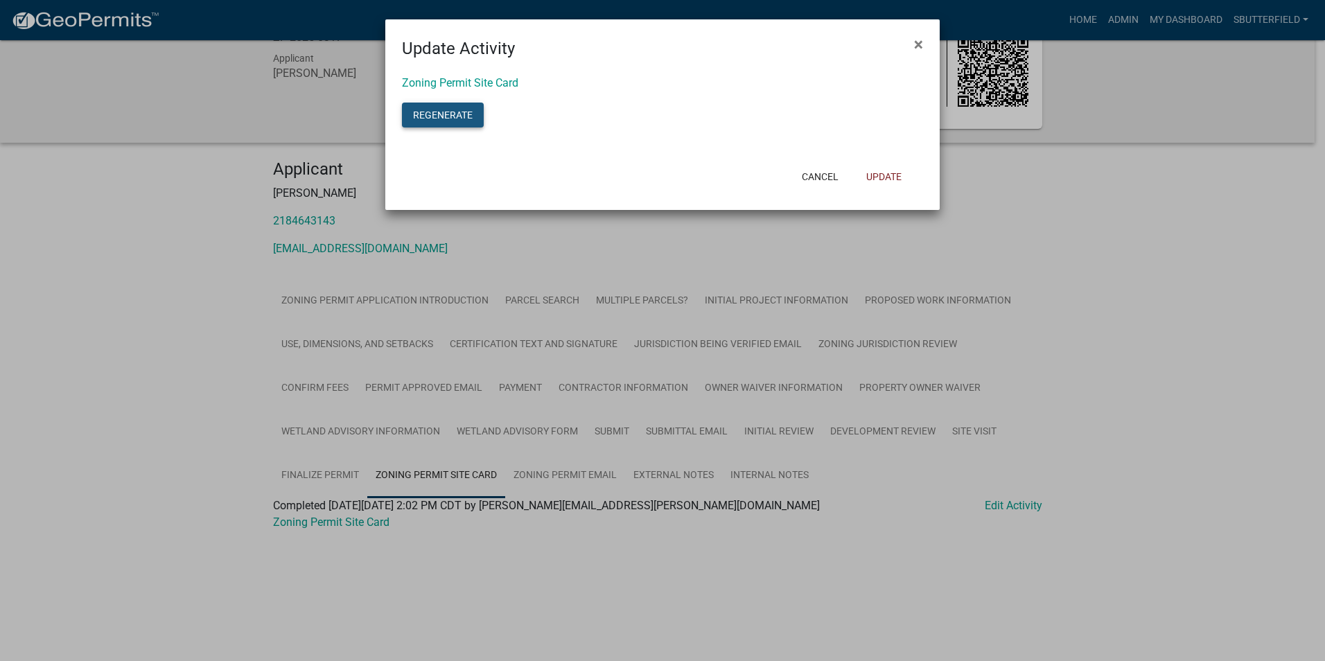
click at [449, 110] on button "Regenerate" at bounding box center [443, 115] width 82 height 25
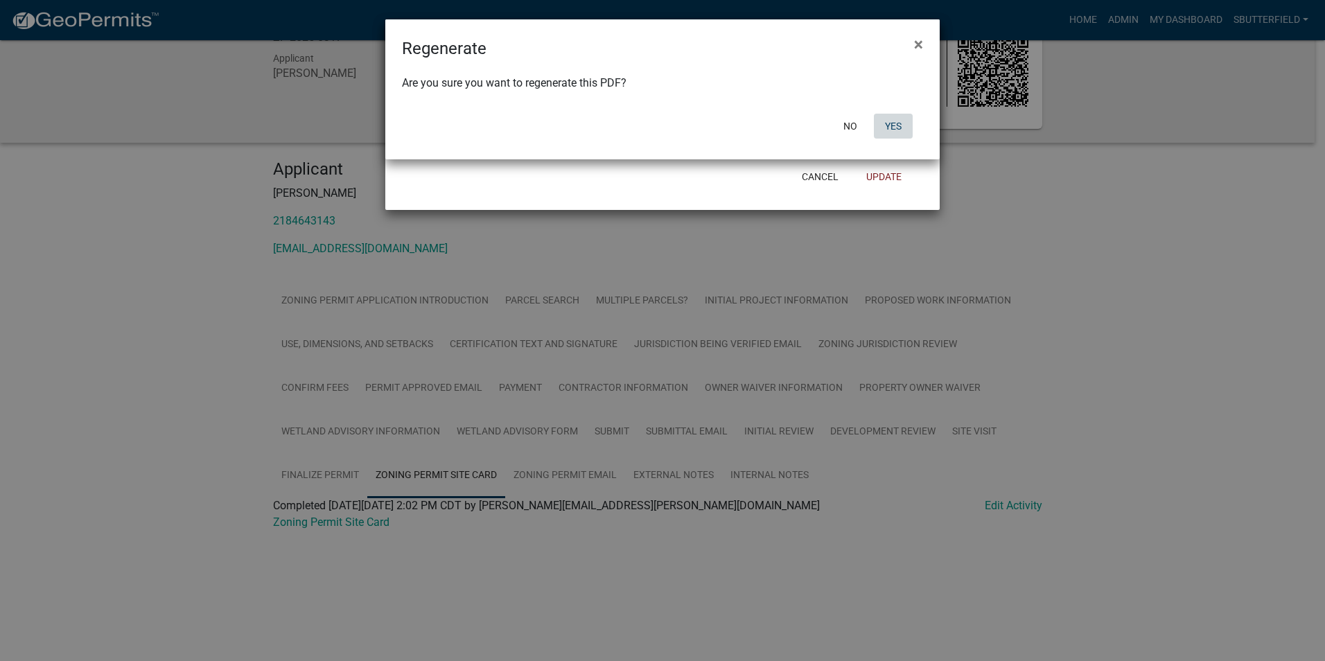
click at [893, 127] on button "Yes" at bounding box center [893, 126] width 39 height 25
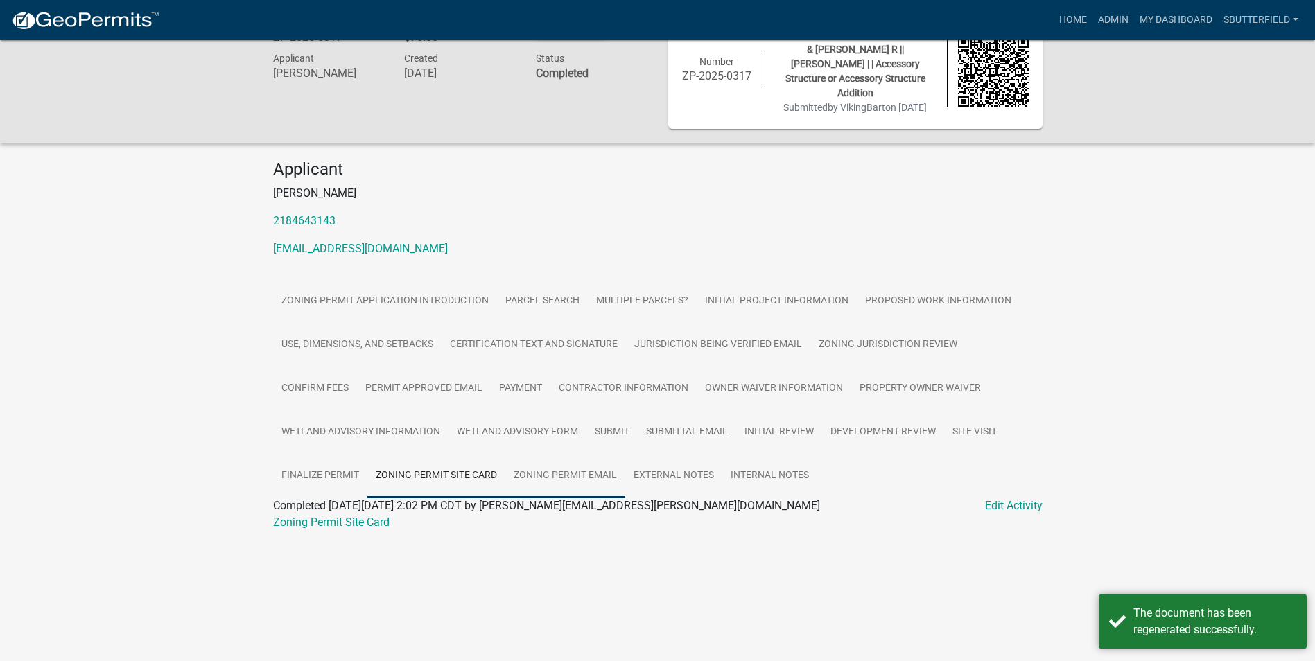
click at [586, 473] on link "Zoning Permit Email" at bounding box center [565, 476] width 120 height 44
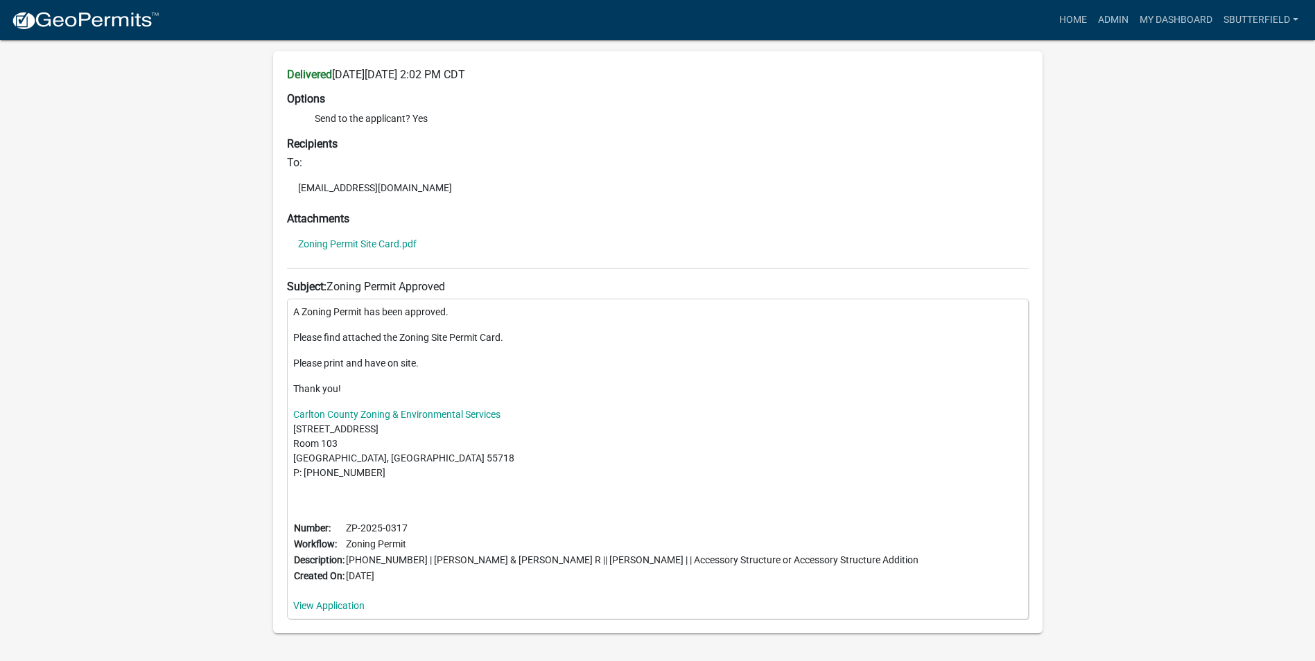
scroll to position [595, 0]
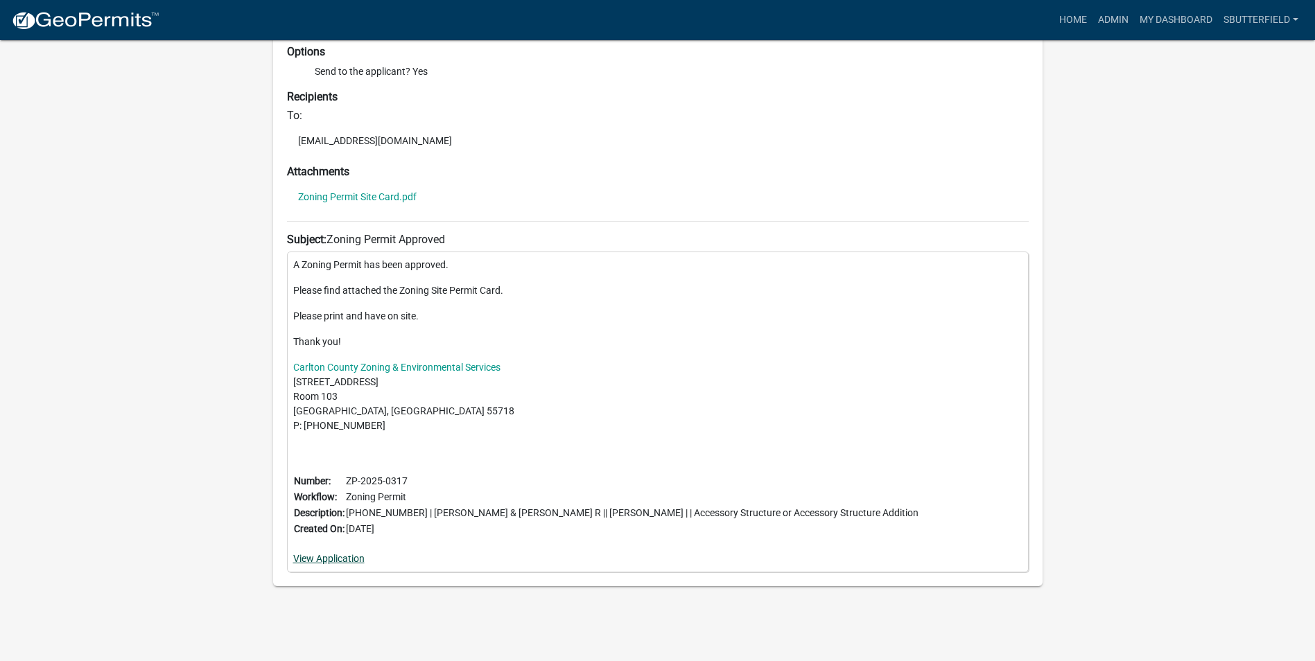
click at [335, 554] on link "View Application" at bounding box center [328, 558] width 71 height 11
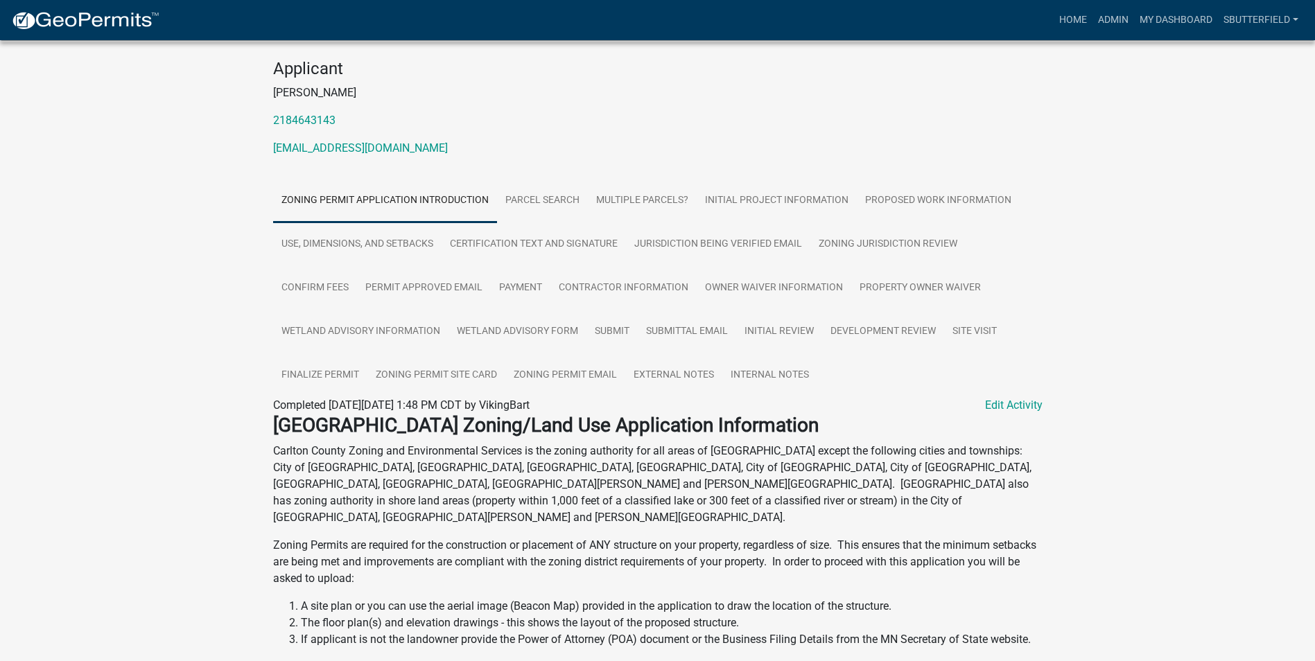
scroll to position [134, 0]
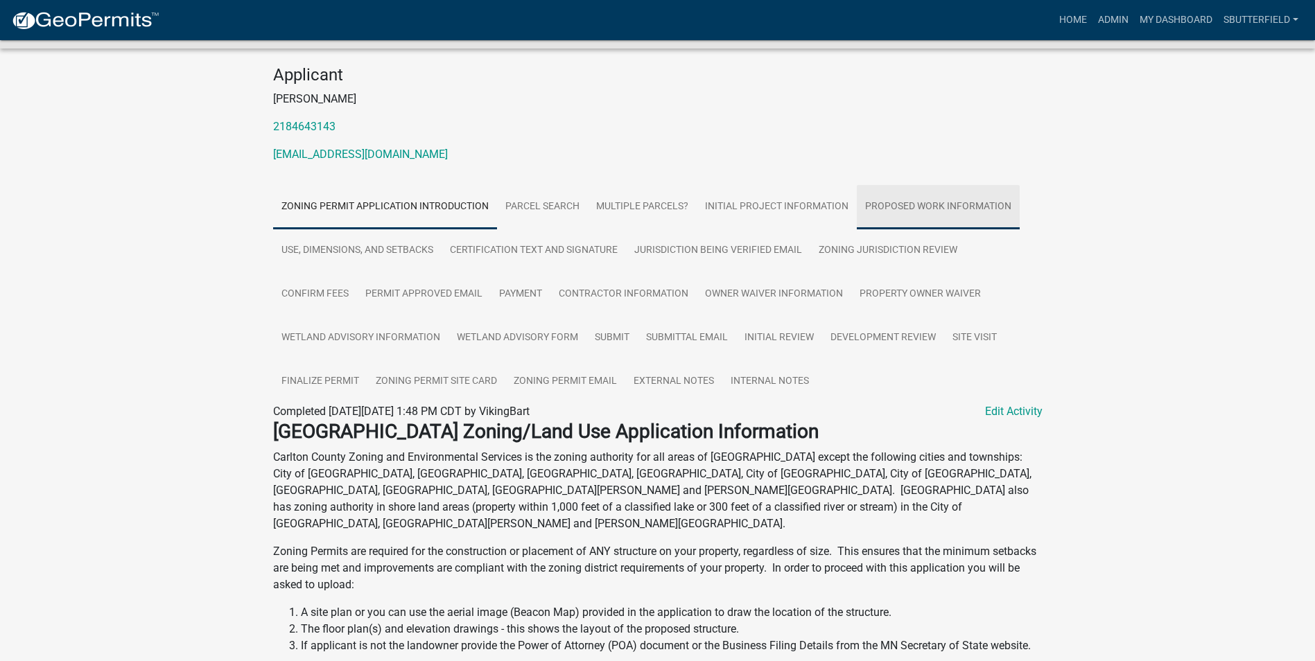
click at [939, 204] on link "Proposed Work Information" at bounding box center [938, 207] width 163 height 44
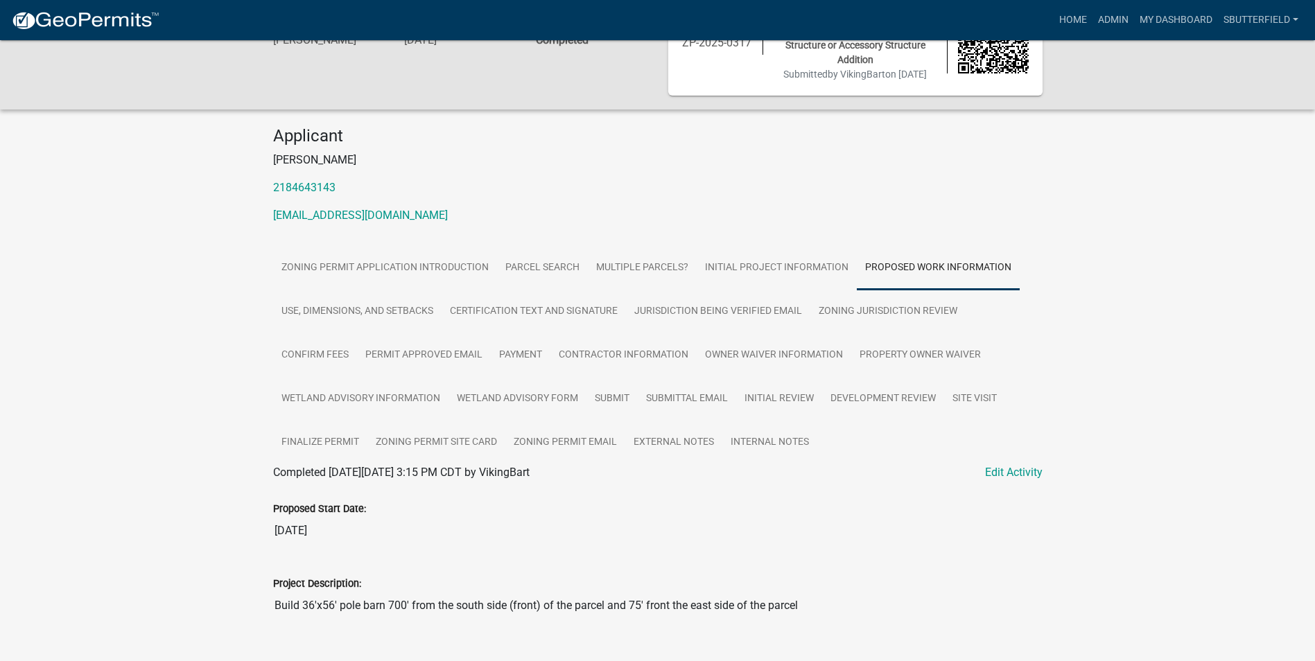
scroll to position [0, 0]
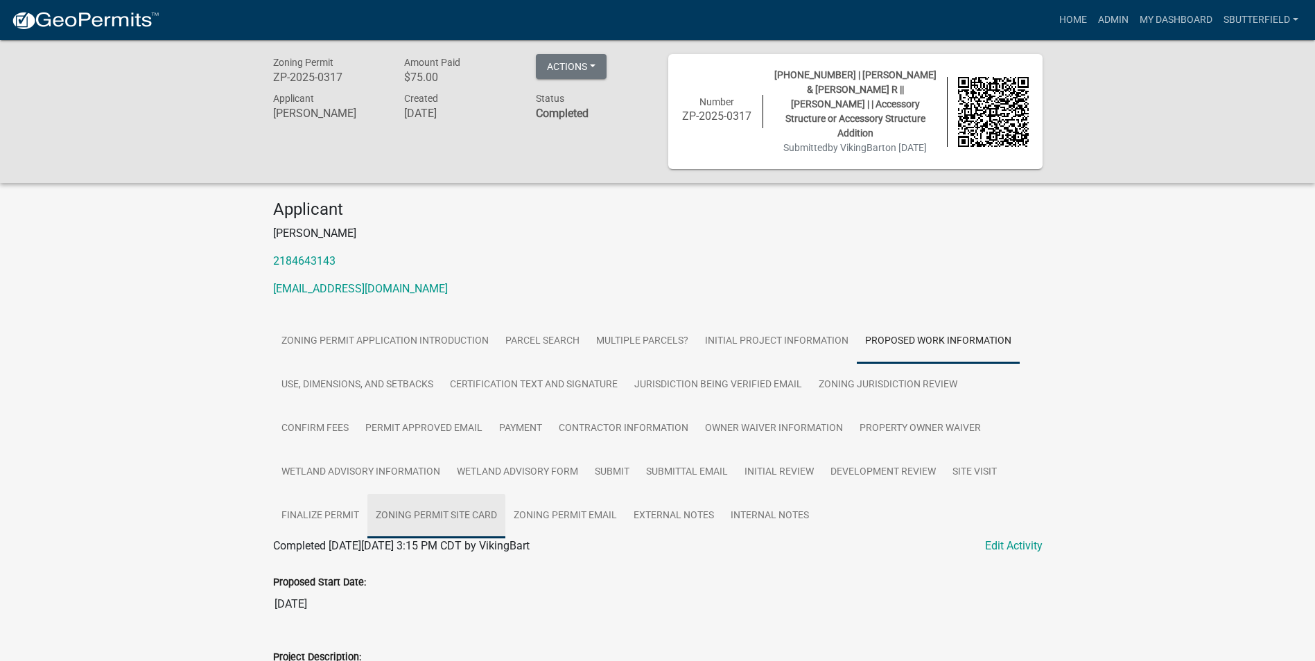
click at [439, 514] on link "Zoning Permit Site Card" at bounding box center [436, 516] width 138 height 44
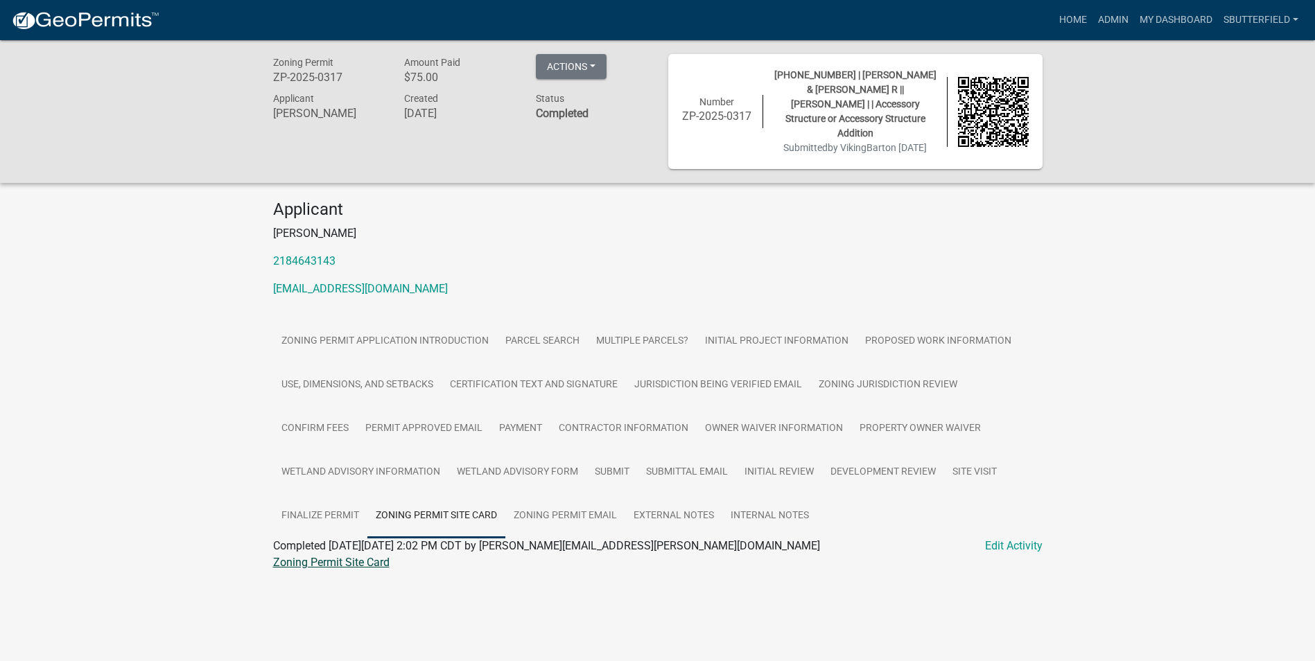
click at [354, 559] on link "Zoning Permit Site Card" at bounding box center [331, 562] width 116 height 13
click at [586, 511] on link "Zoning Permit Email" at bounding box center [565, 516] width 120 height 44
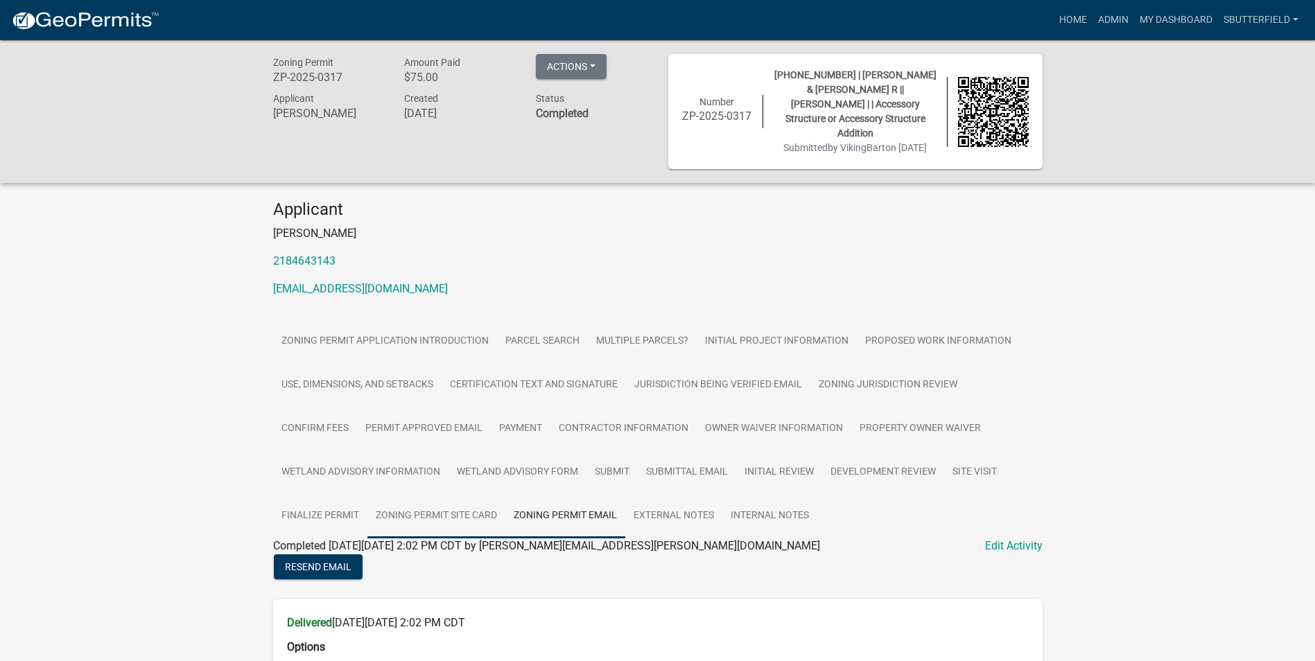
click at [463, 509] on link "Zoning Permit Site Card" at bounding box center [436, 516] width 138 height 44
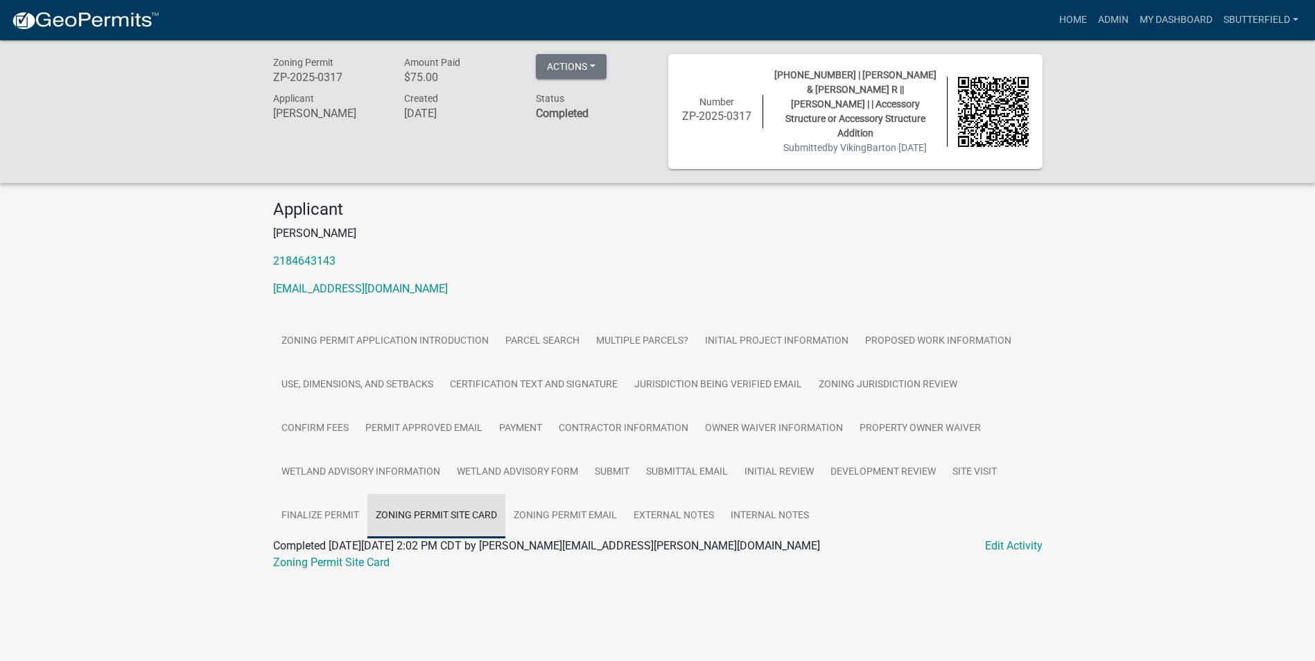
click at [470, 511] on link "Zoning Permit Site Card" at bounding box center [436, 516] width 138 height 44
click at [472, 510] on link "Zoning Permit Site Card" at bounding box center [436, 516] width 138 height 44
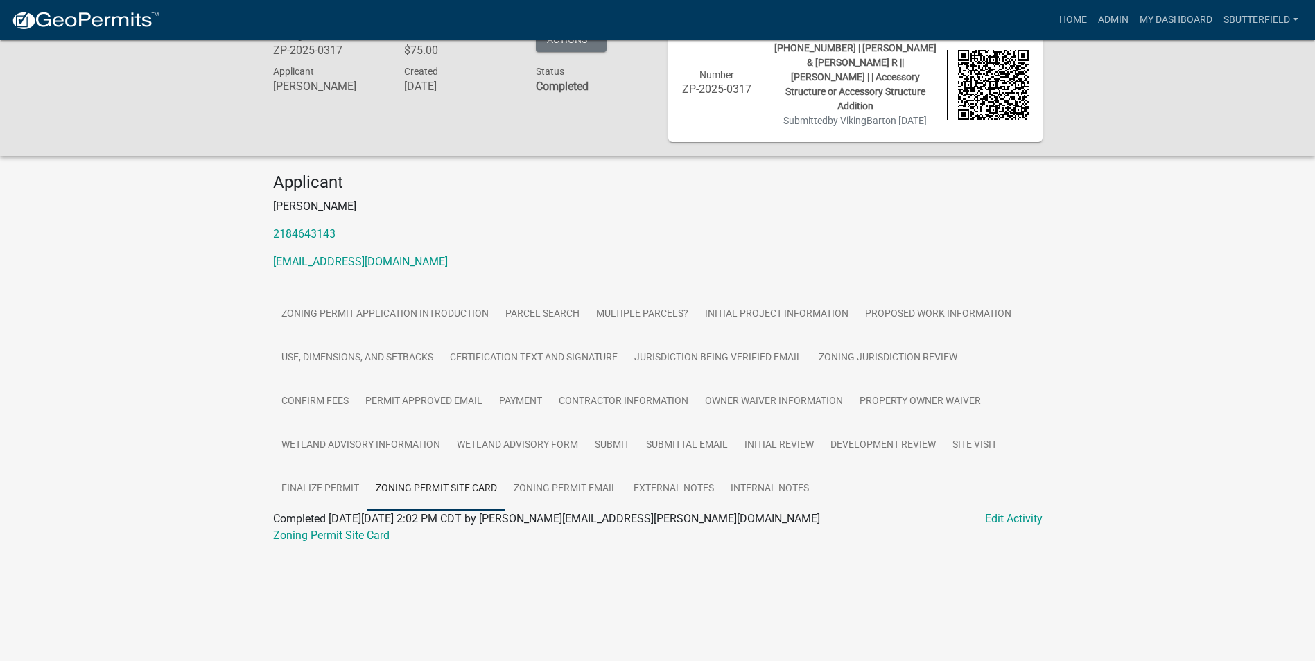
scroll to position [40, 0]
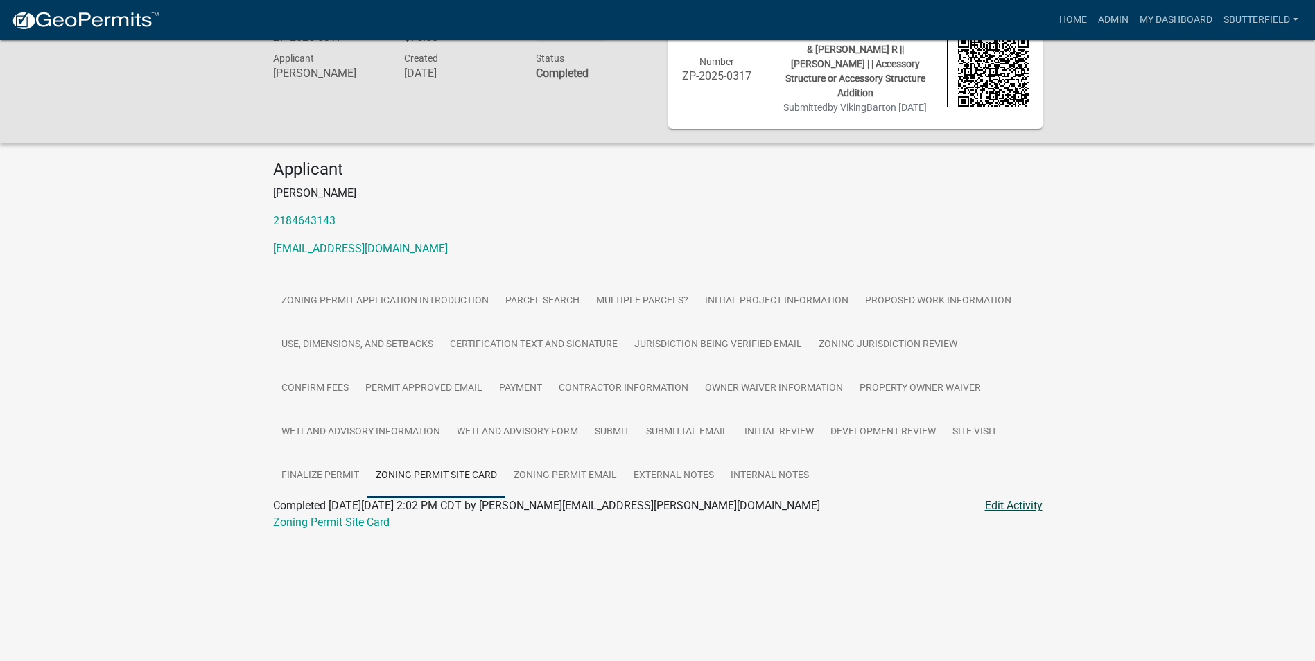
click at [1024, 505] on link "Edit Activity" at bounding box center [1014, 506] width 58 height 17
click at [1019, 505] on link "Edit Activity" at bounding box center [1014, 506] width 58 height 17
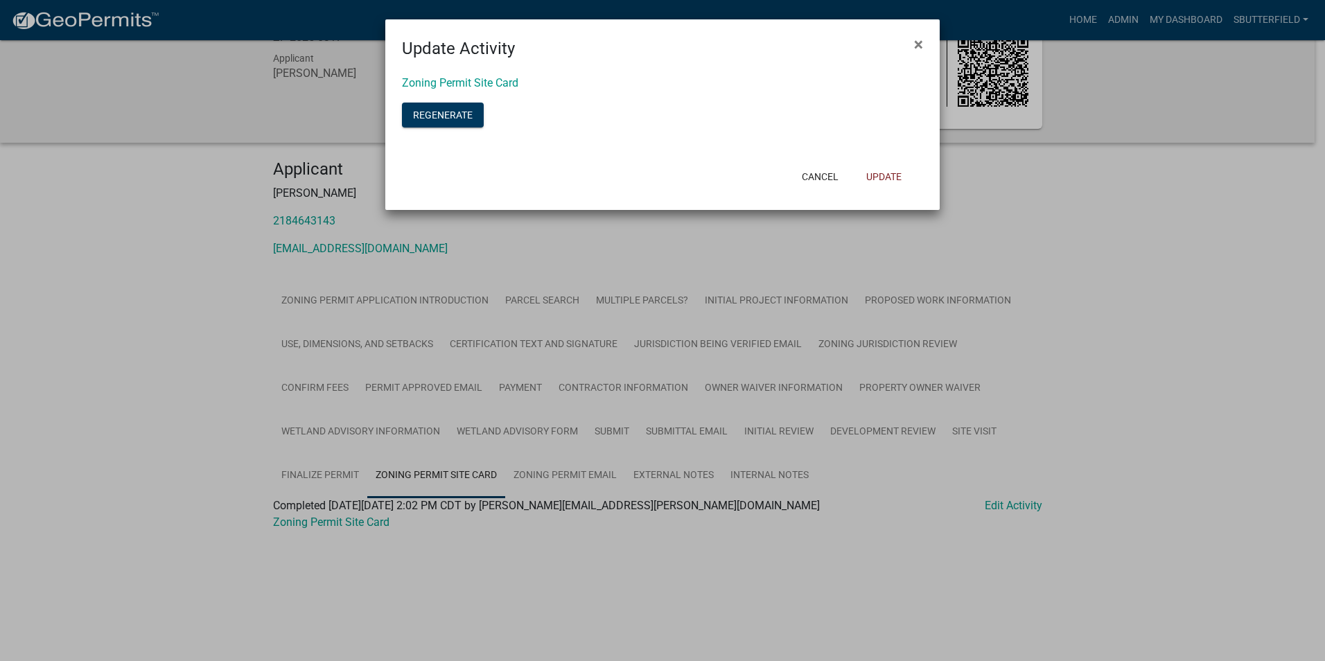
click at [455, 475] on ngb-modal-window "Update Activity × Zoning Permit Site Card Regenerate Cancel Update" at bounding box center [662, 330] width 1325 height 661
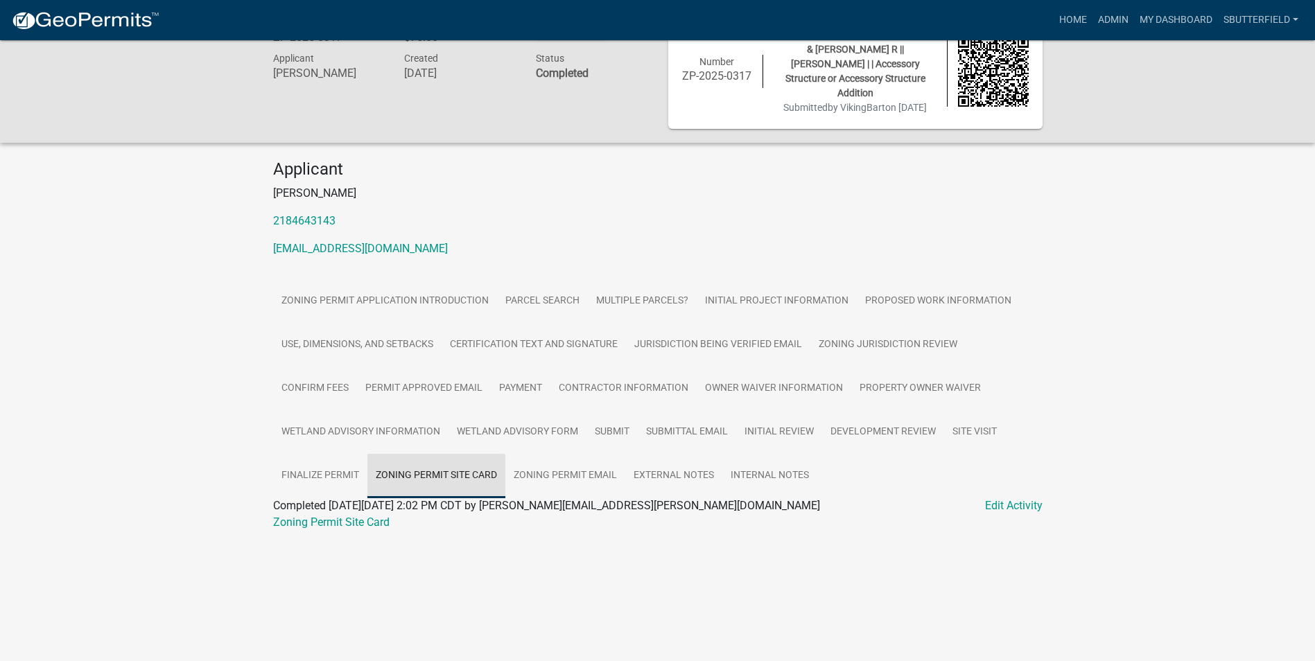
click at [450, 475] on link "Zoning Permit Site Card" at bounding box center [436, 476] width 138 height 44
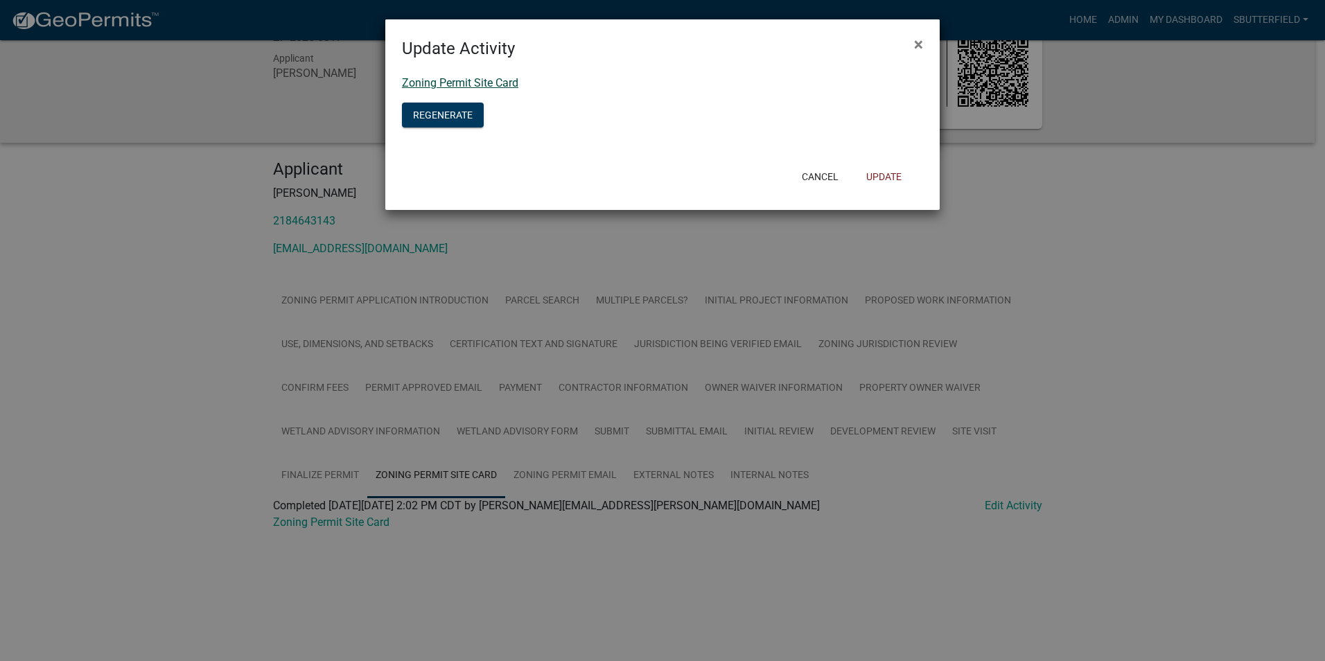
click at [499, 84] on link "Zoning Permit Site Card" at bounding box center [460, 82] width 116 height 13
click at [914, 41] on span "×" at bounding box center [918, 44] width 9 height 19
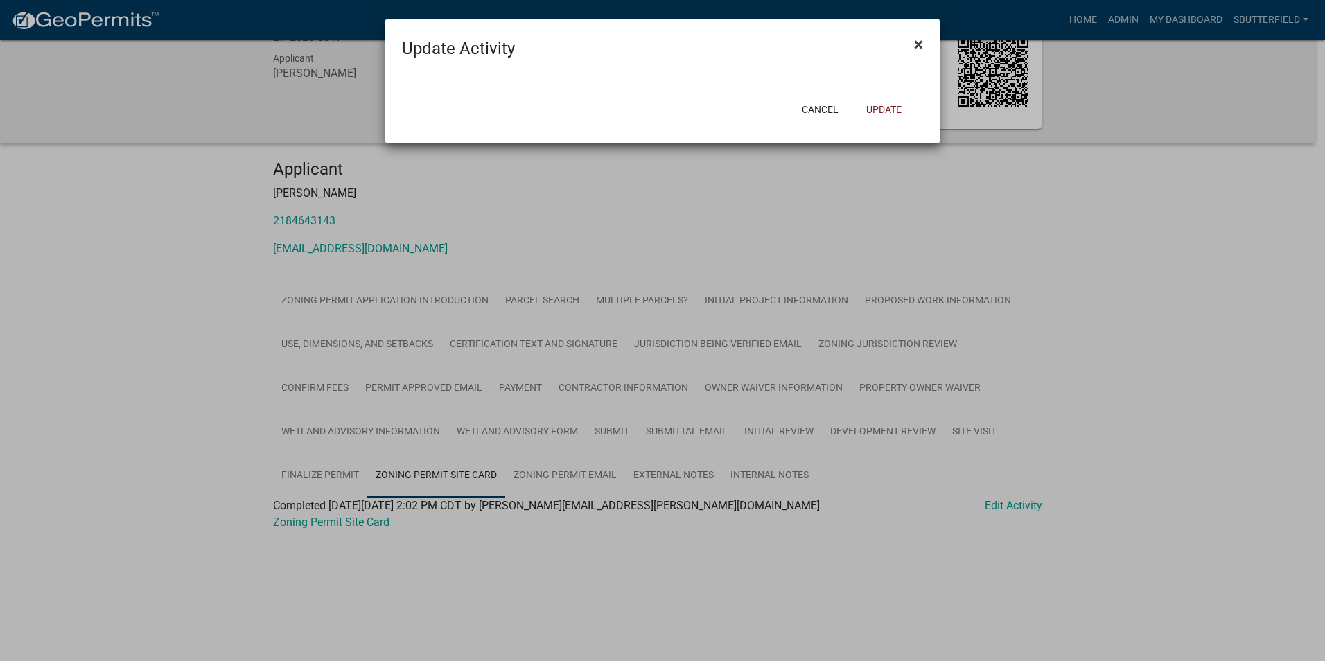
click at [917, 40] on span "×" at bounding box center [918, 44] width 9 height 19
